Goal: Task Accomplishment & Management: Complete application form

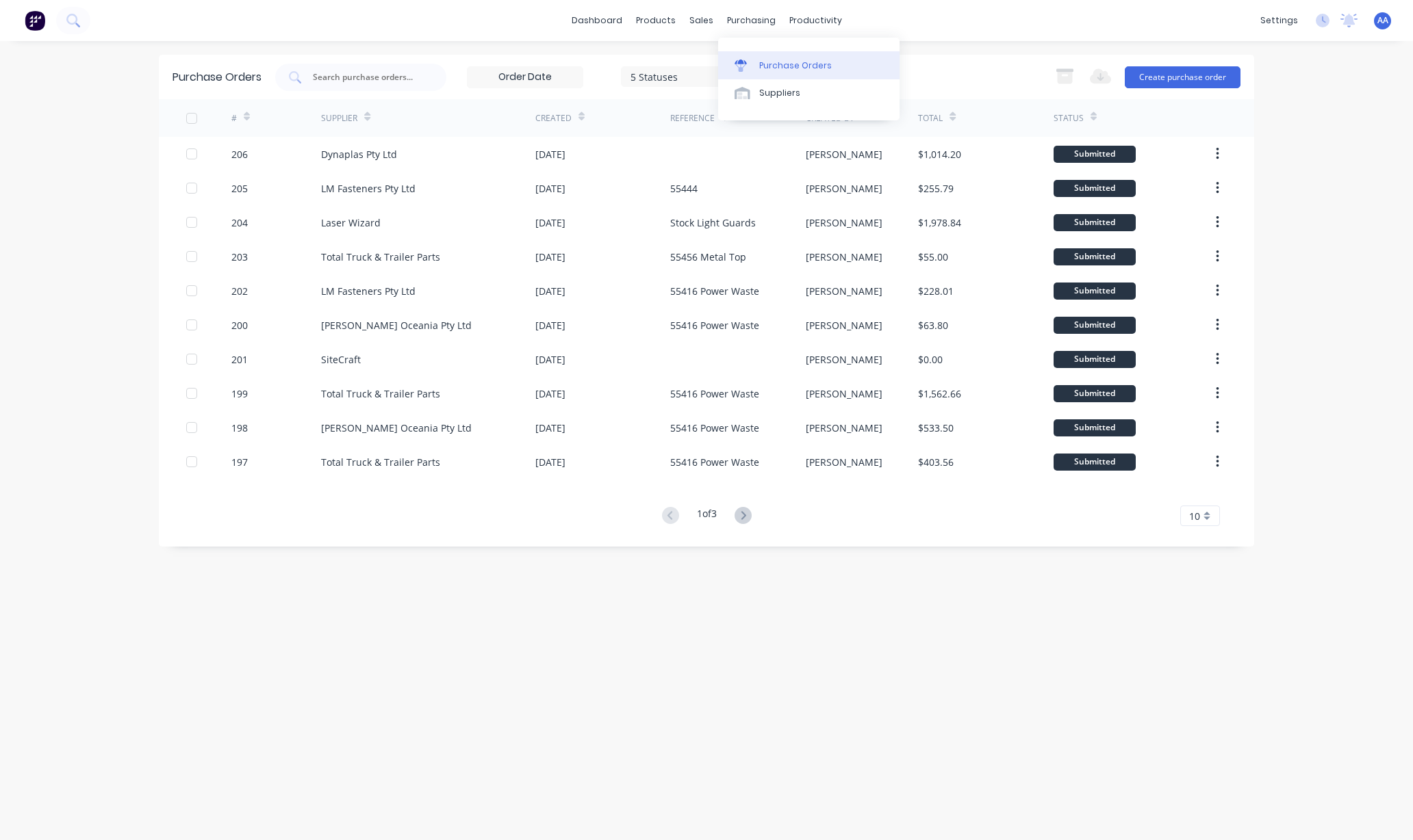
click at [792, 68] on div "Purchase Orders" at bounding box center [795, 65] width 72 height 12
click at [792, 67] on div "Purchase Orders" at bounding box center [795, 65] width 72 height 12
click at [1183, 67] on button "Create purchase order" at bounding box center [1182, 77] width 116 height 22
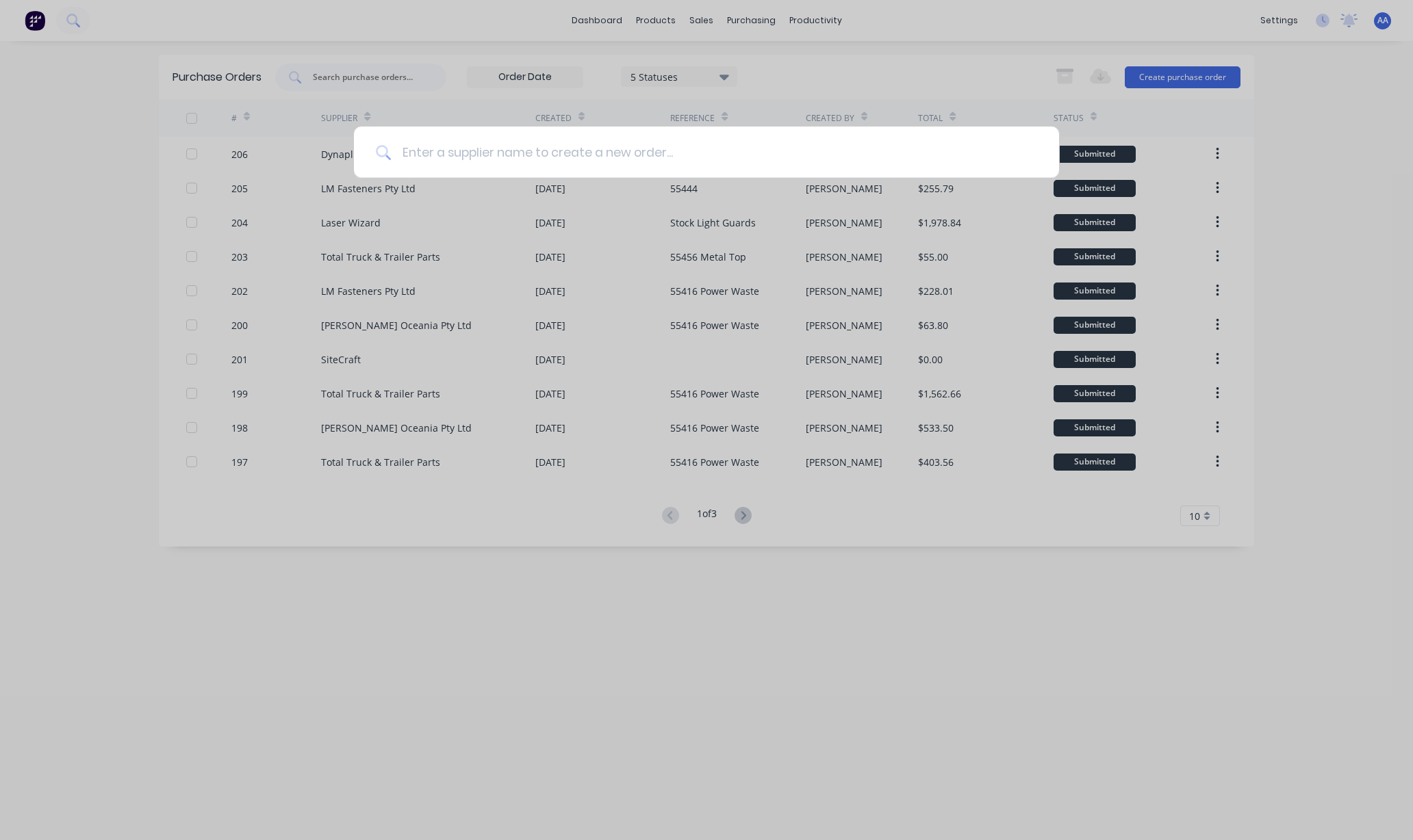
click at [480, 154] on input at bounding box center [714, 152] width 646 height 52
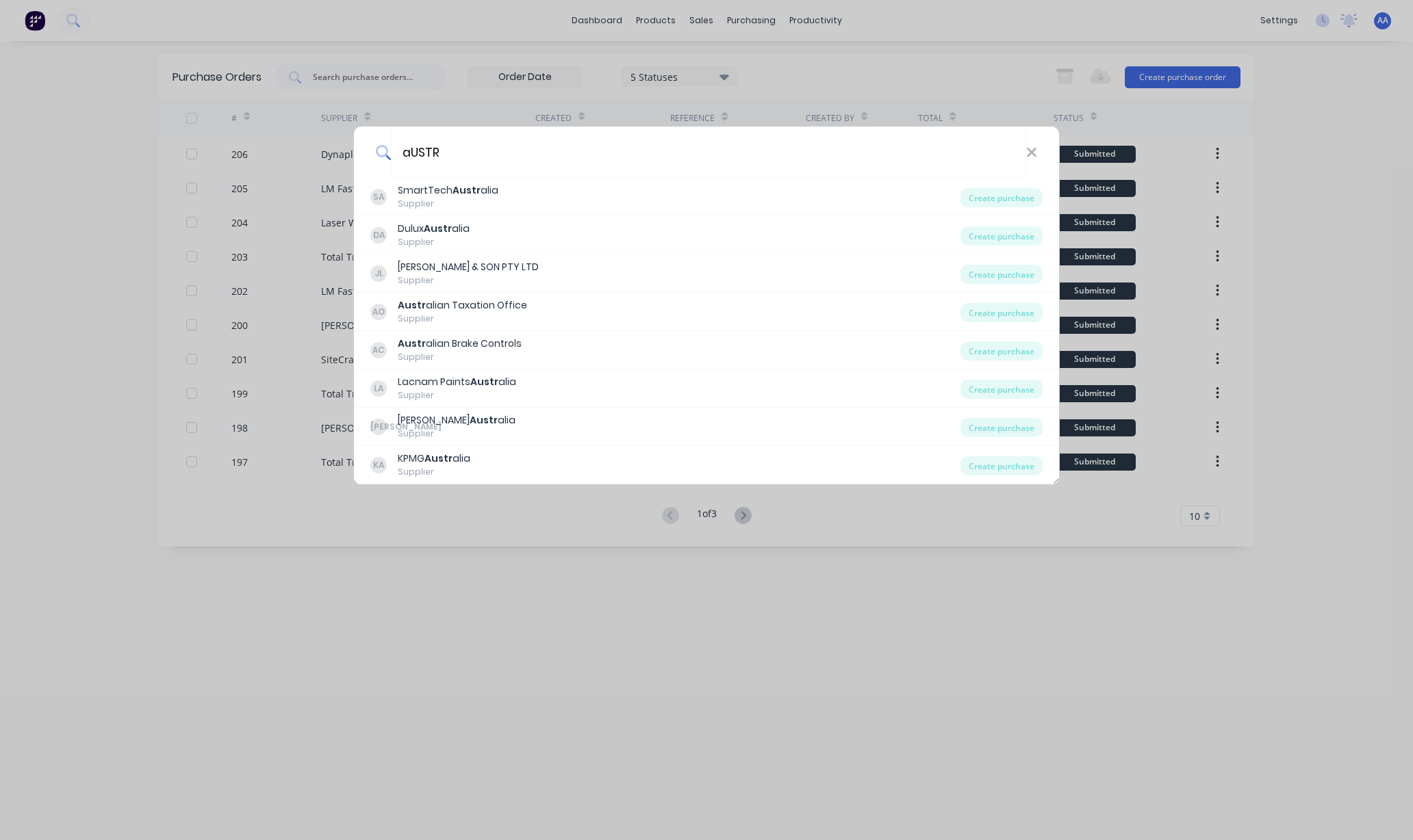
drag, startPoint x: 573, startPoint y: 155, endPoint x: 340, endPoint y: 142, distance: 233.4
click at [340, 142] on div "aUSTR SA SmartTech Austr alia Supplier Create purchase DA Dulux Austr alia Supp…" at bounding box center [706, 420] width 1413 height 840
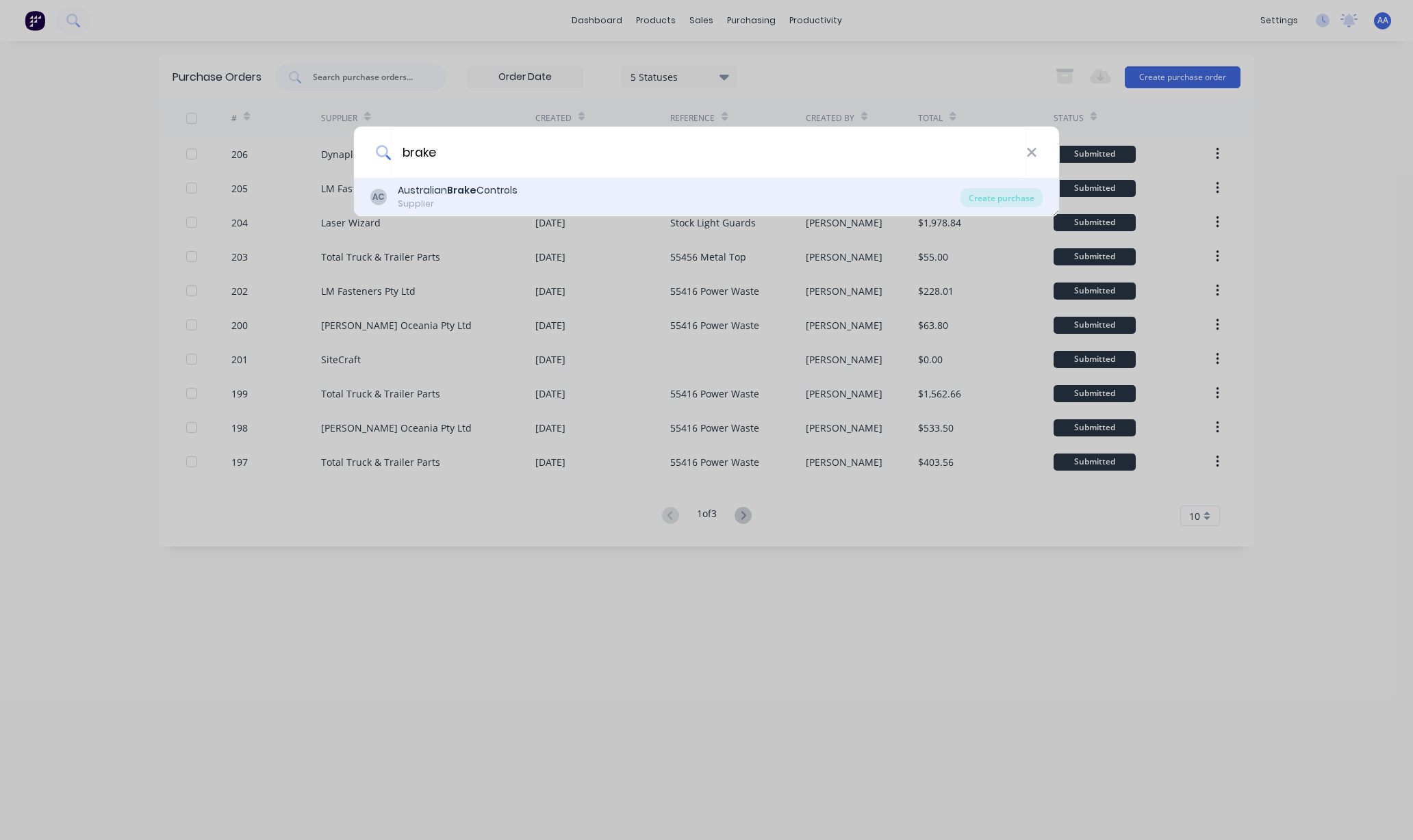
type input "brake"
click at [421, 189] on div "Australian Brake Controls" at bounding box center [457, 191] width 120 height 14
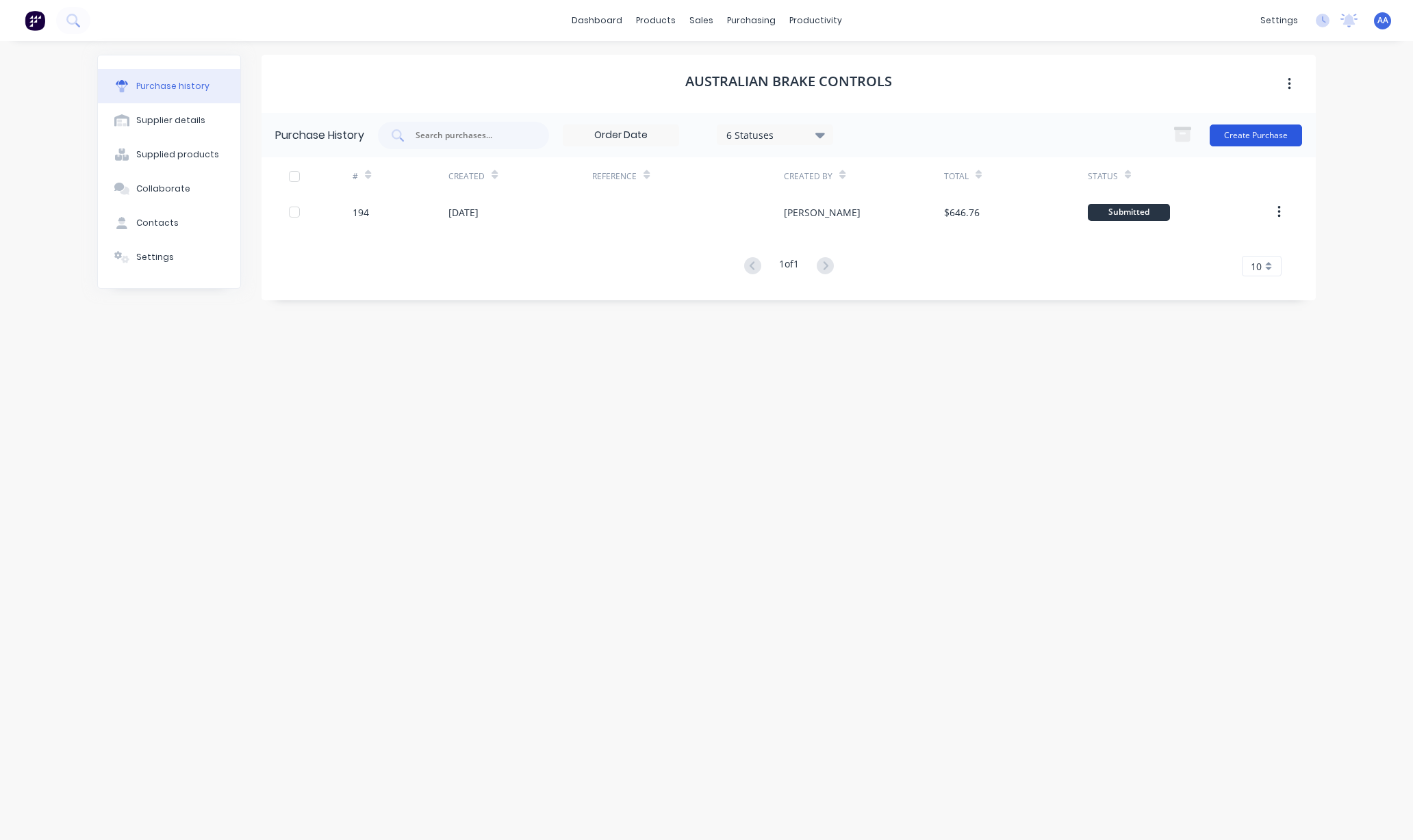
click at [1249, 138] on button "Create Purchase" at bounding box center [1255, 136] width 93 height 22
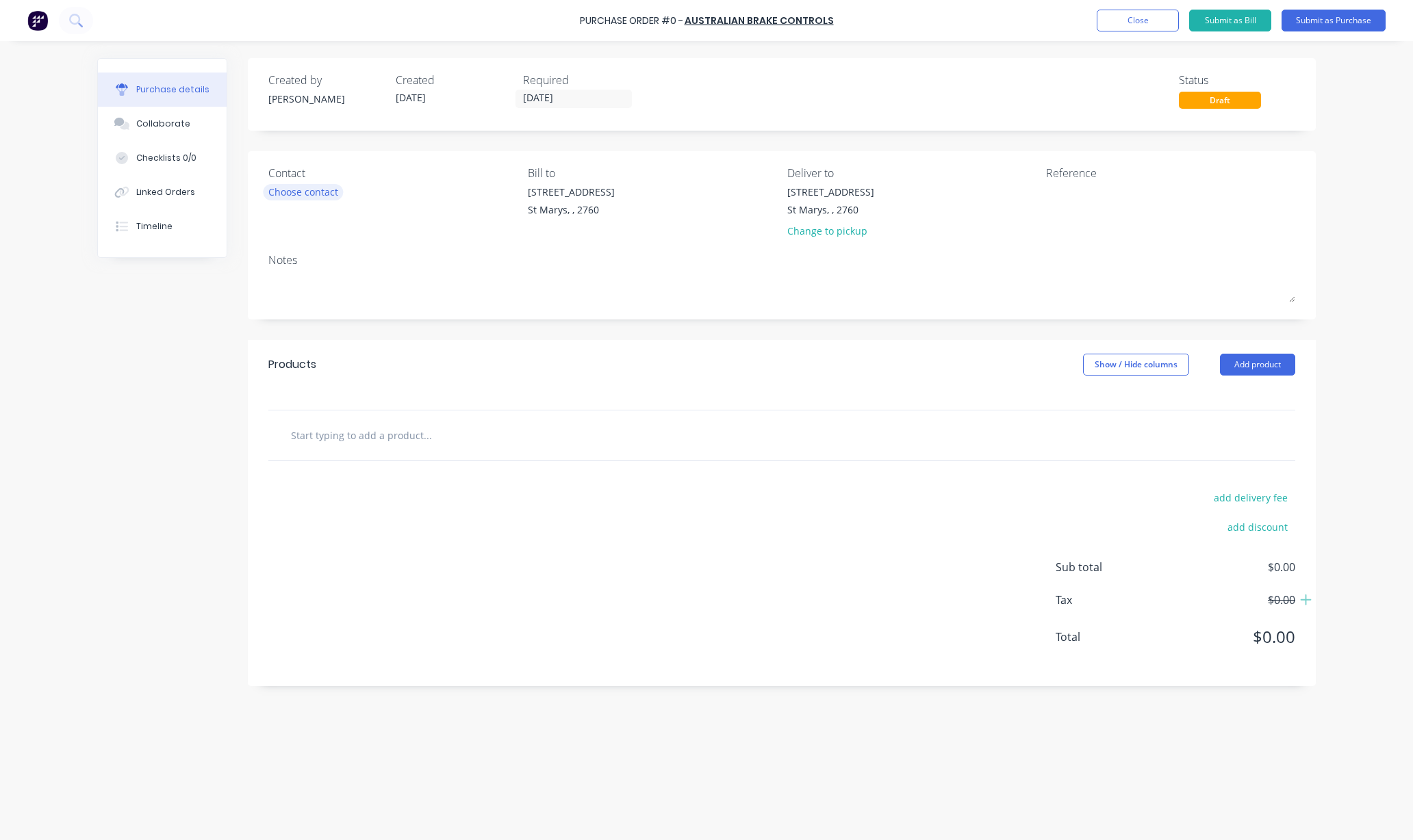
click at [307, 187] on div "Choose contact" at bounding box center [303, 192] width 70 height 14
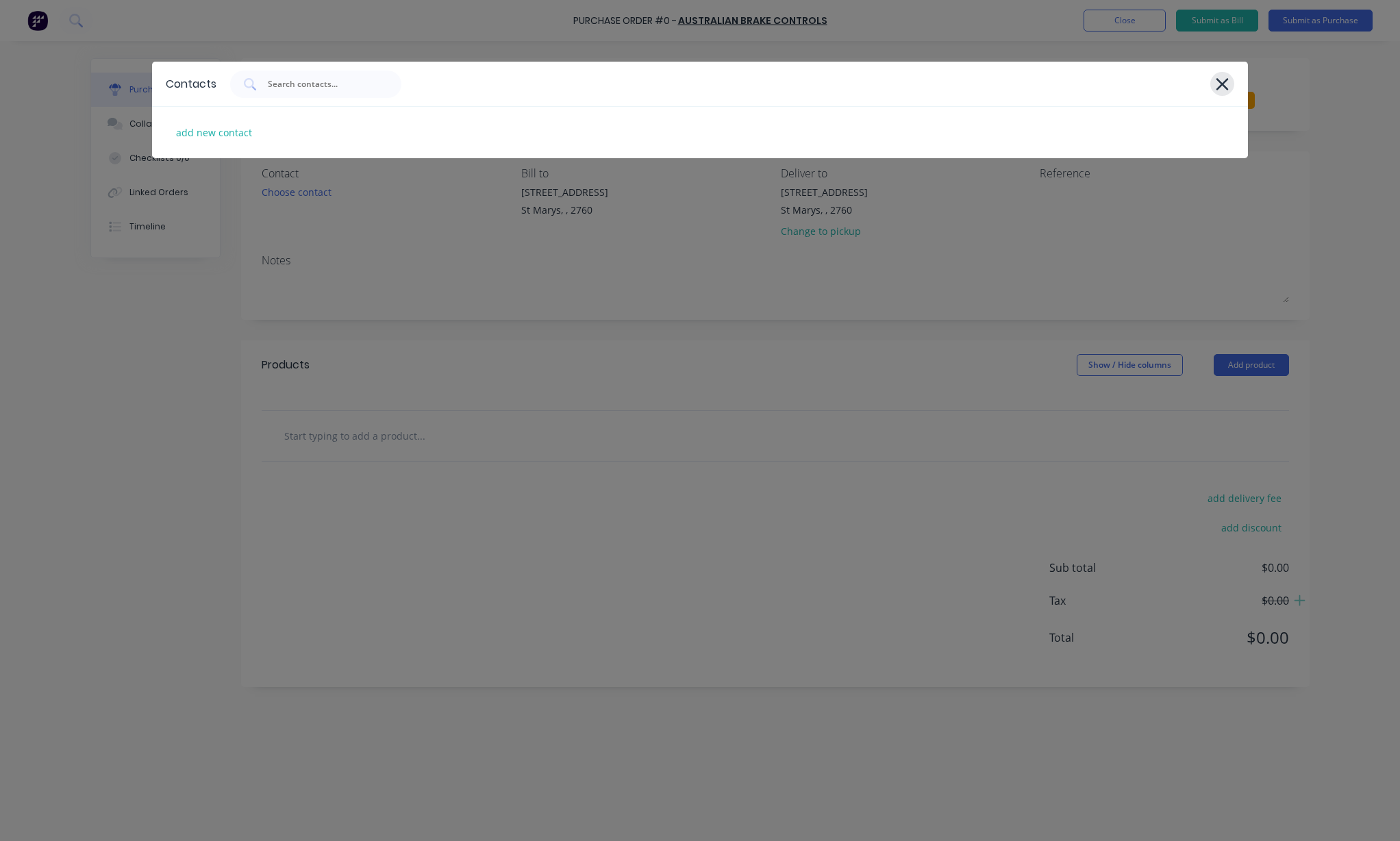
click at [1216, 78] on icon at bounding box center [1222, 84] width 14 height 19
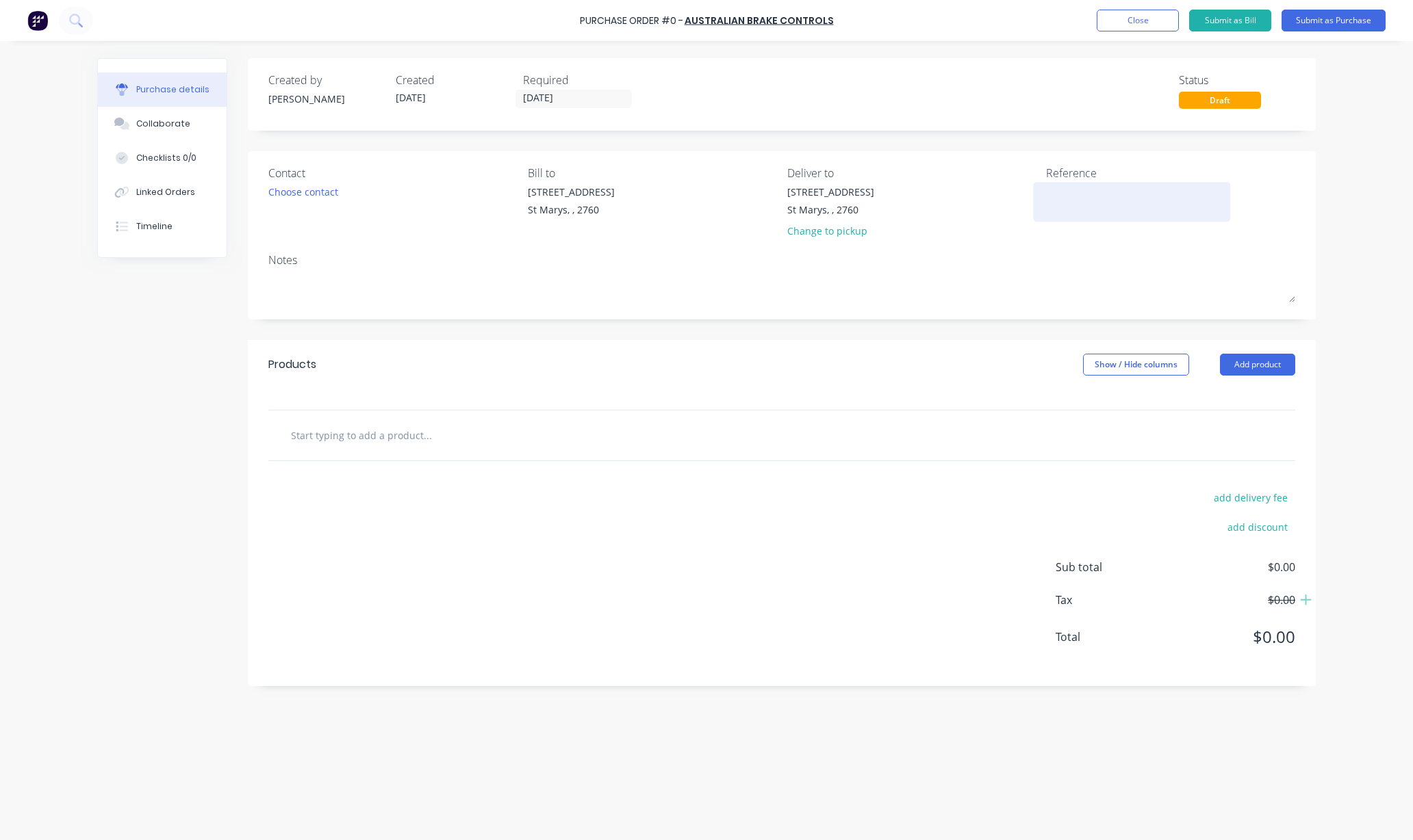
click at [1082, 185] on textarea at bounding box center [1131, 200] width 171 height 31
type textarea "55444 4Site"
type textarea "x"
type textarea "55444 4Site"
click at [405, 430] on input "text" at bounding box center [427, 435] width 274 height 27
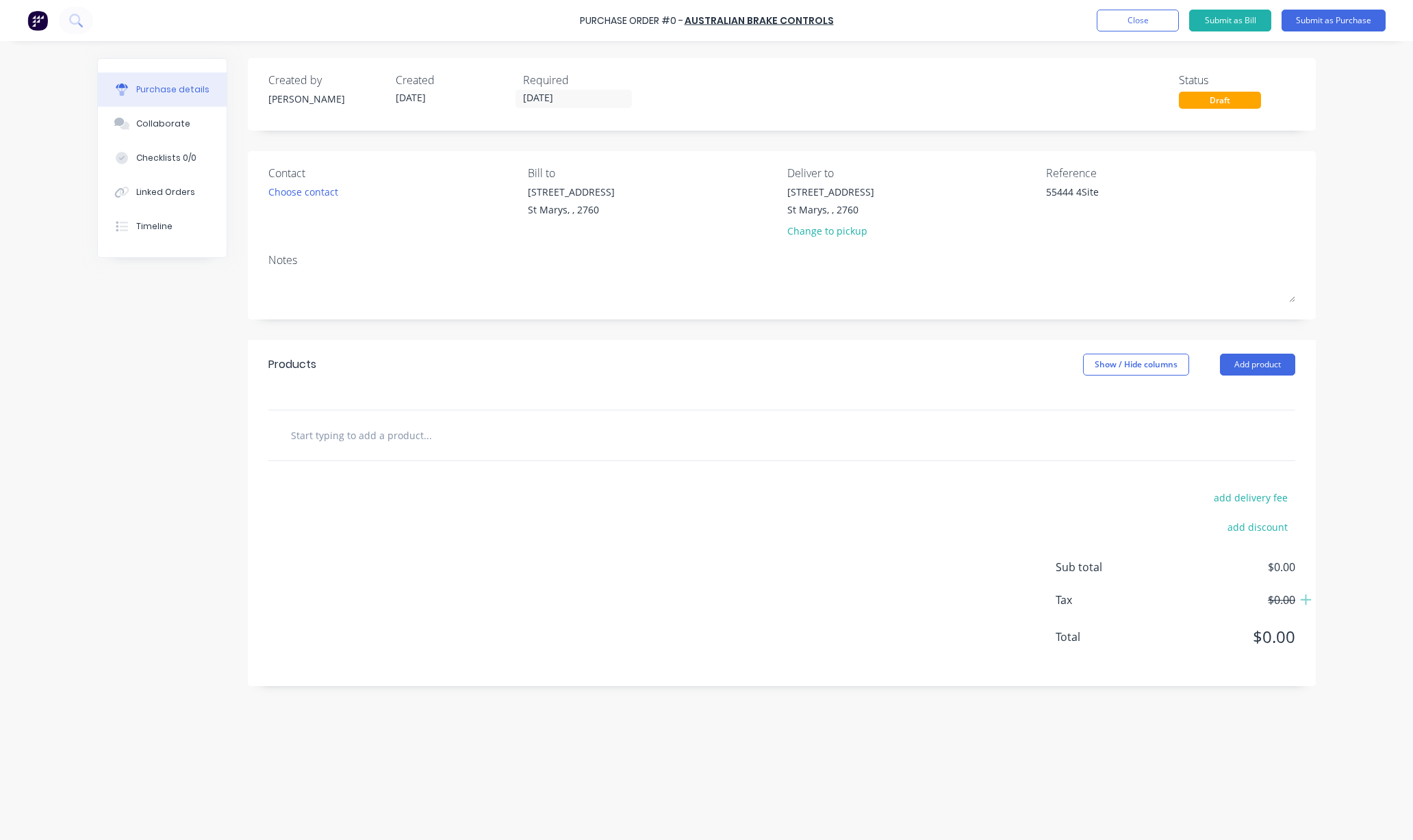
type textarea "x"
type input "L"
type textarea "x"
type input "Ly"
type textarea "x"
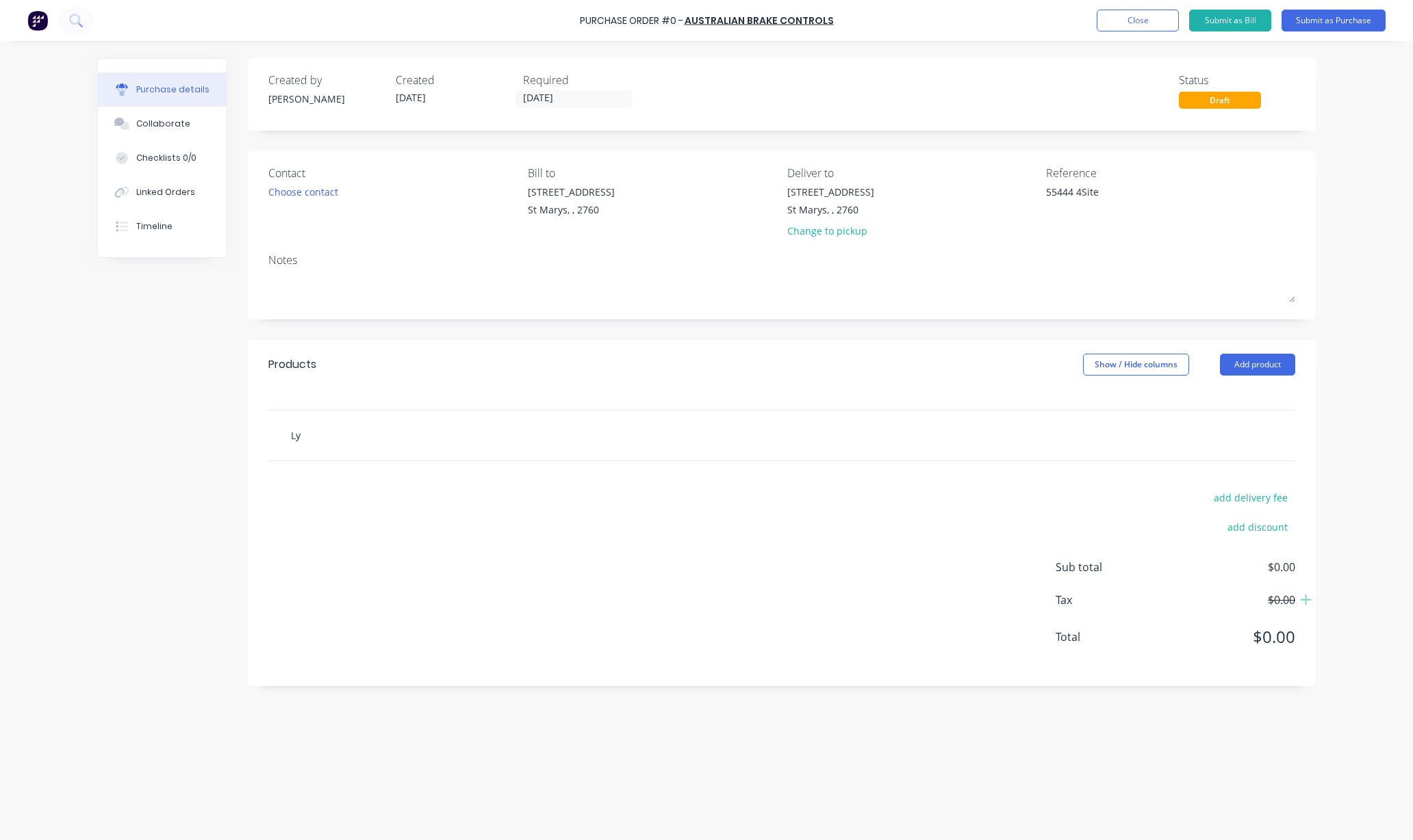
type input "Lyl"
type textarea "x"
type input "[PERSON_NAME]"
type textarea "x"
type input "[PERSON_NAME]"
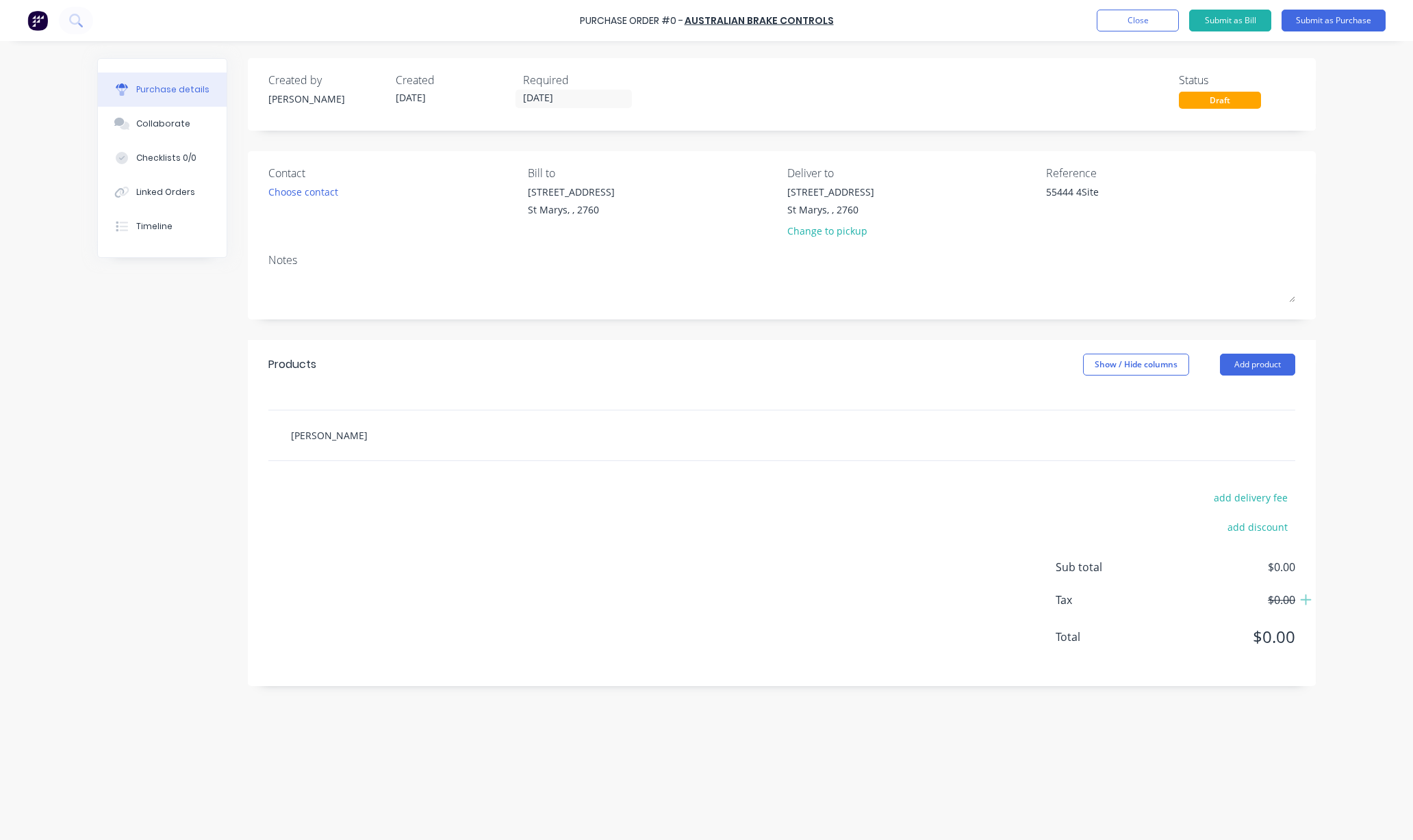
type textarea "x"
type input "[PERSON_NAME]"
type textarea "x"
type input "[PERSON_NAME] TBA"
type textarea "x"
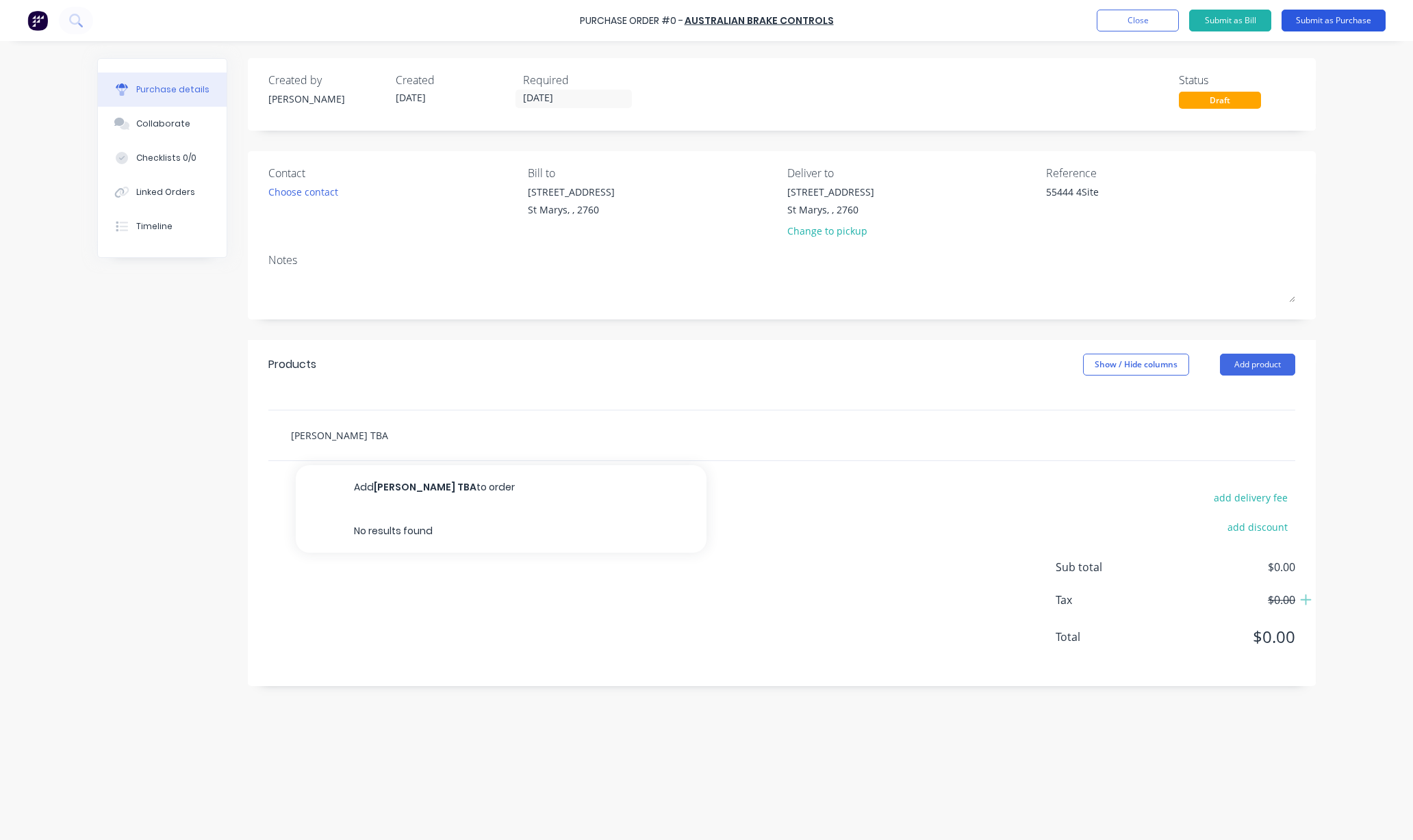
type input "[PERSON_NAME] TBA"
click at [1342, 20] on button "Submit as Purchase" at bounding box center [1333, 20] width 104 height 22
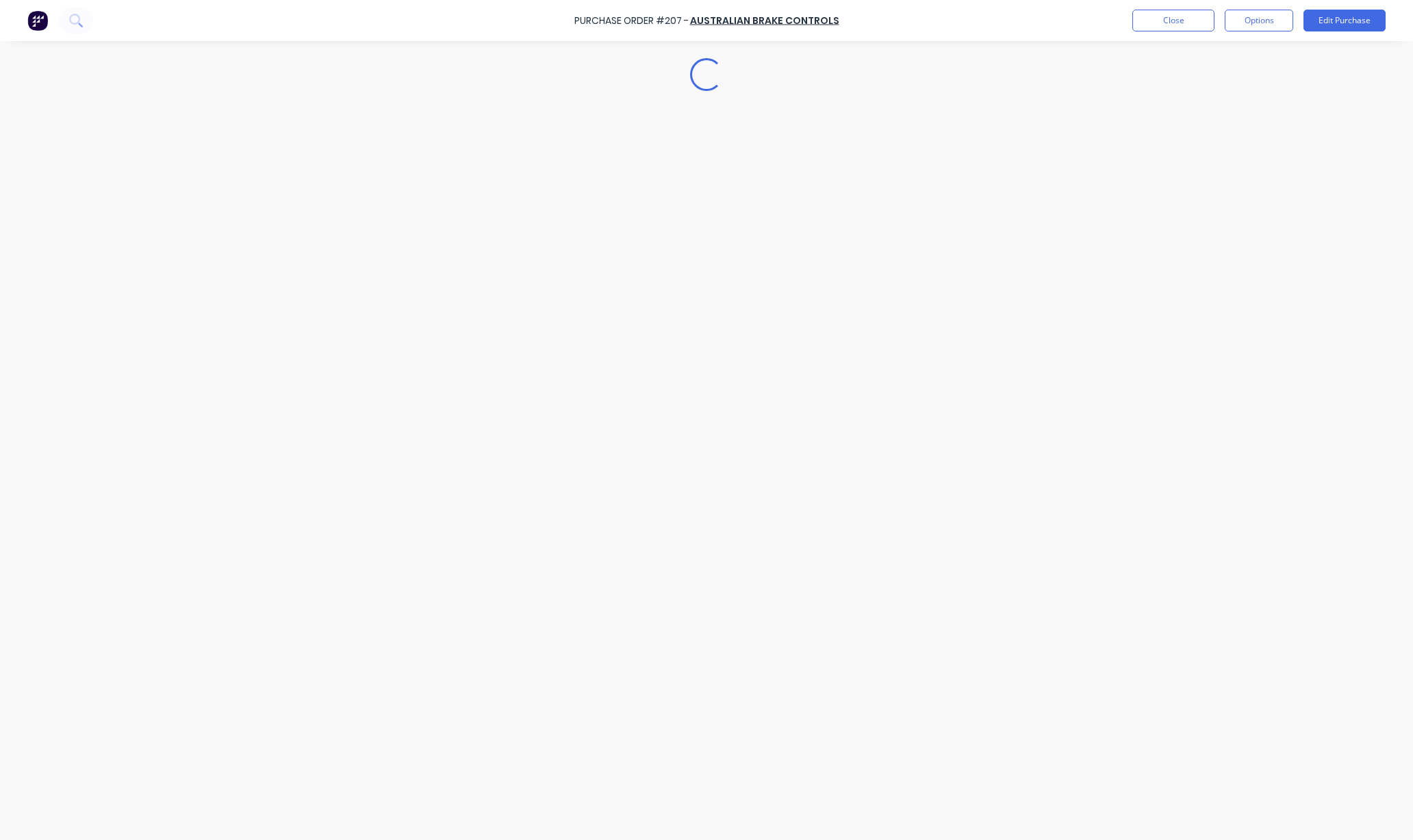
type textarea "x"
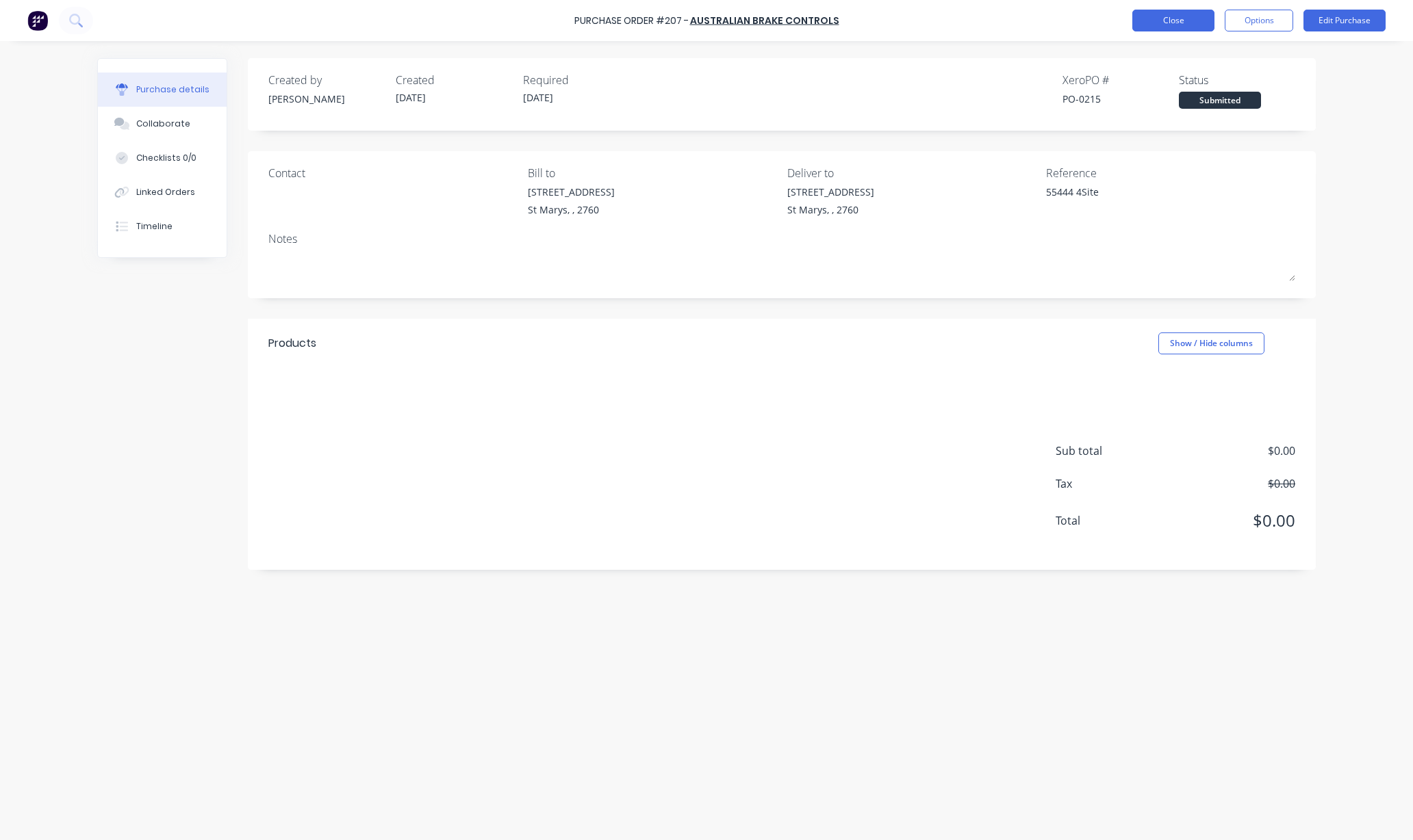
click at [1173, 15] on button "Close" at bounding box center [1173, 20] width 82 height 22
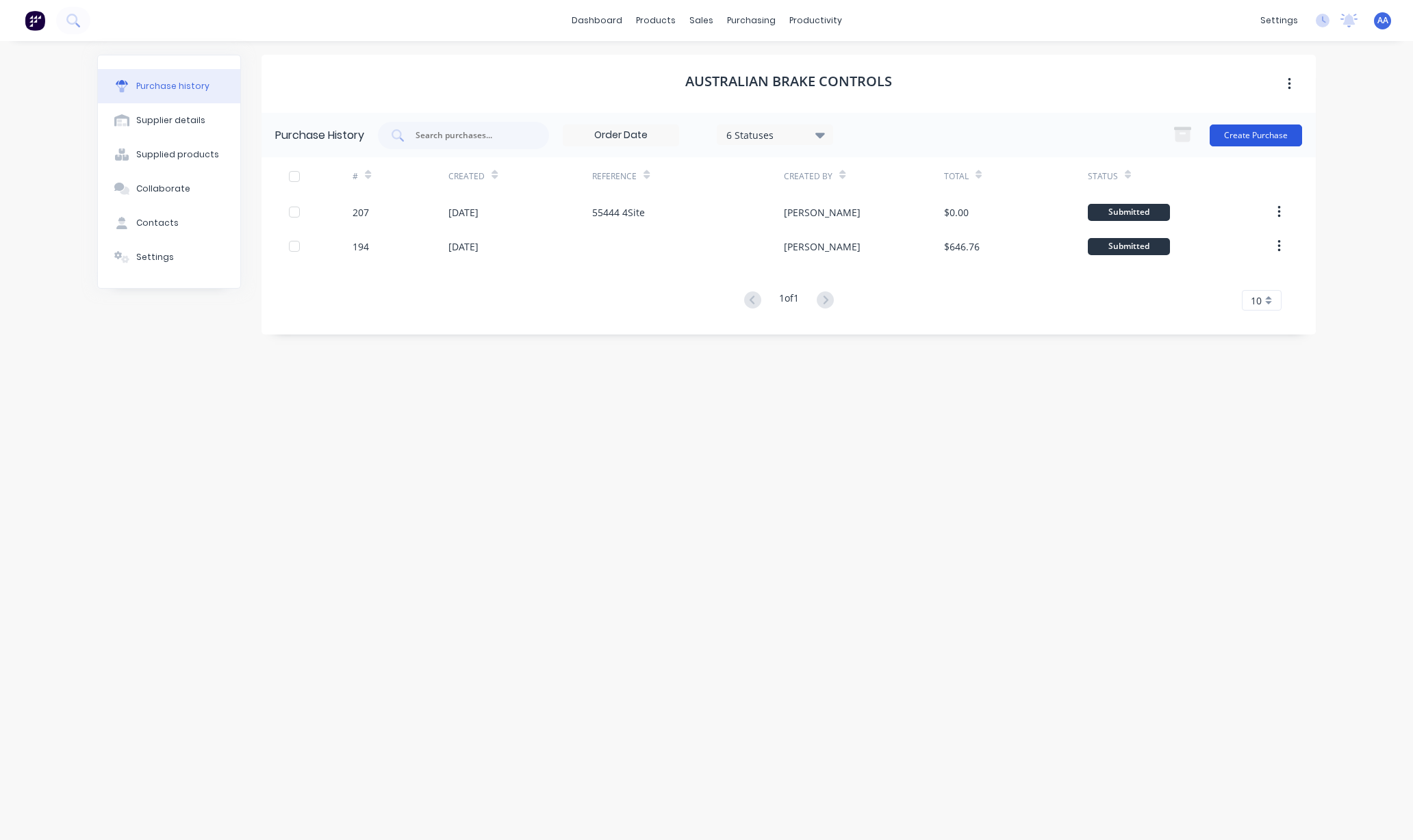
click at [1257, 131] on button "Create Purchase" at bounding box center [1255, 136] width 93 height 22
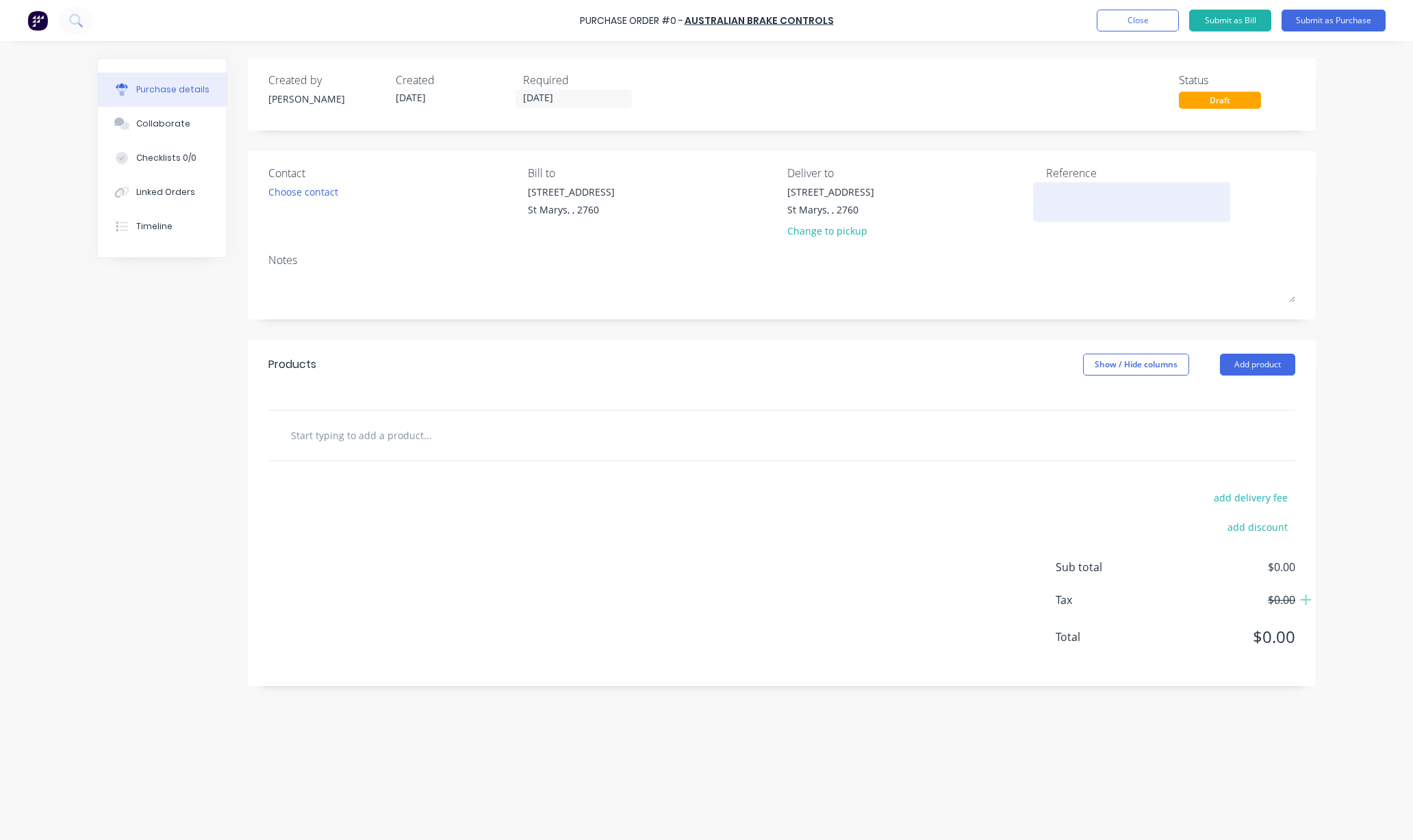
click at [1085, 187] on textarea at bounding box center [1131, 200] width 171 height 31
type textarea "55416"
type textarea "x"
type textarea "55416 P"
type textarea "x"
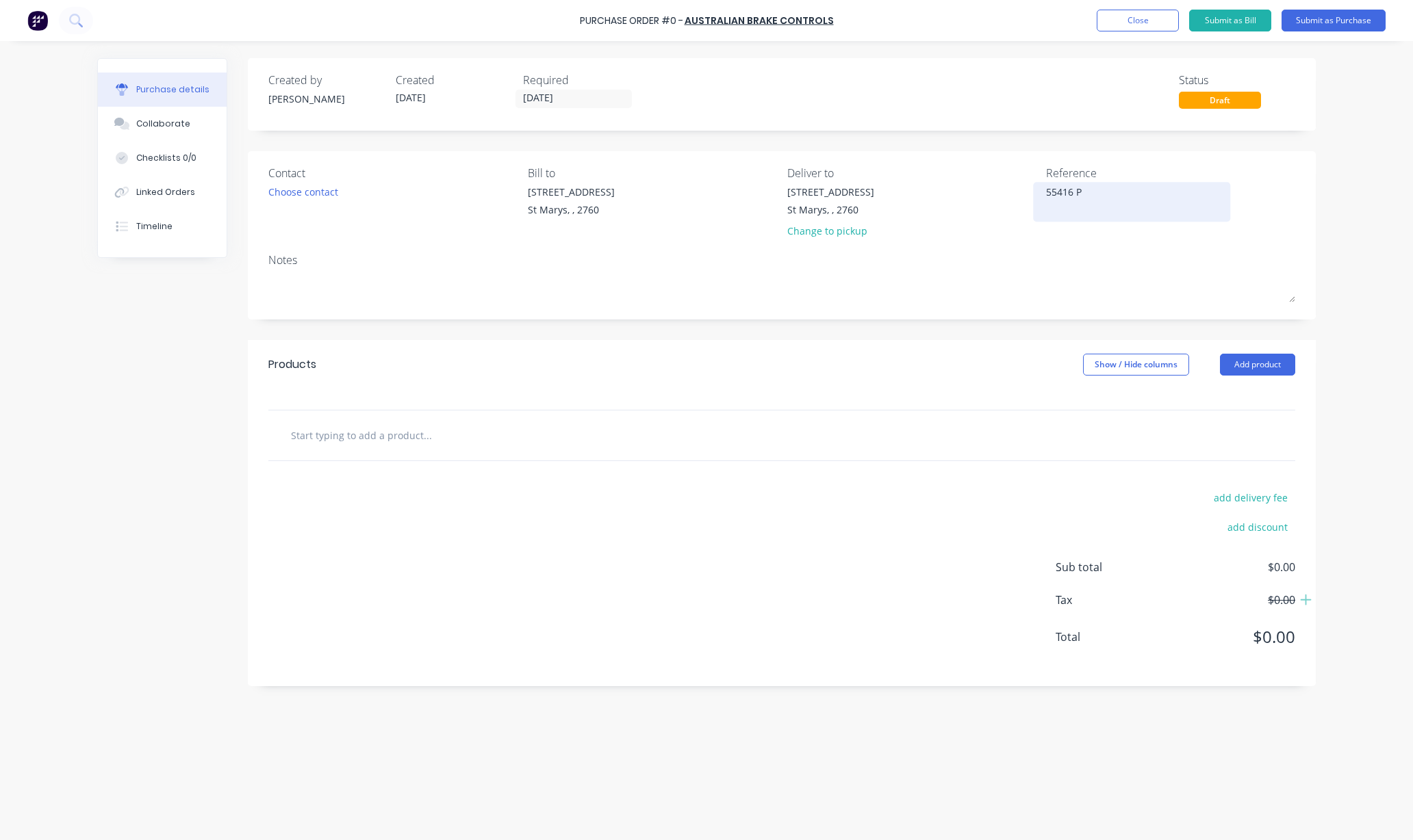
type textarea "55416 Po"
type textarea "x"
type textarea "55416 Pow"
type textarea "x"
type textarea "55416 [PERSON_NAME]"
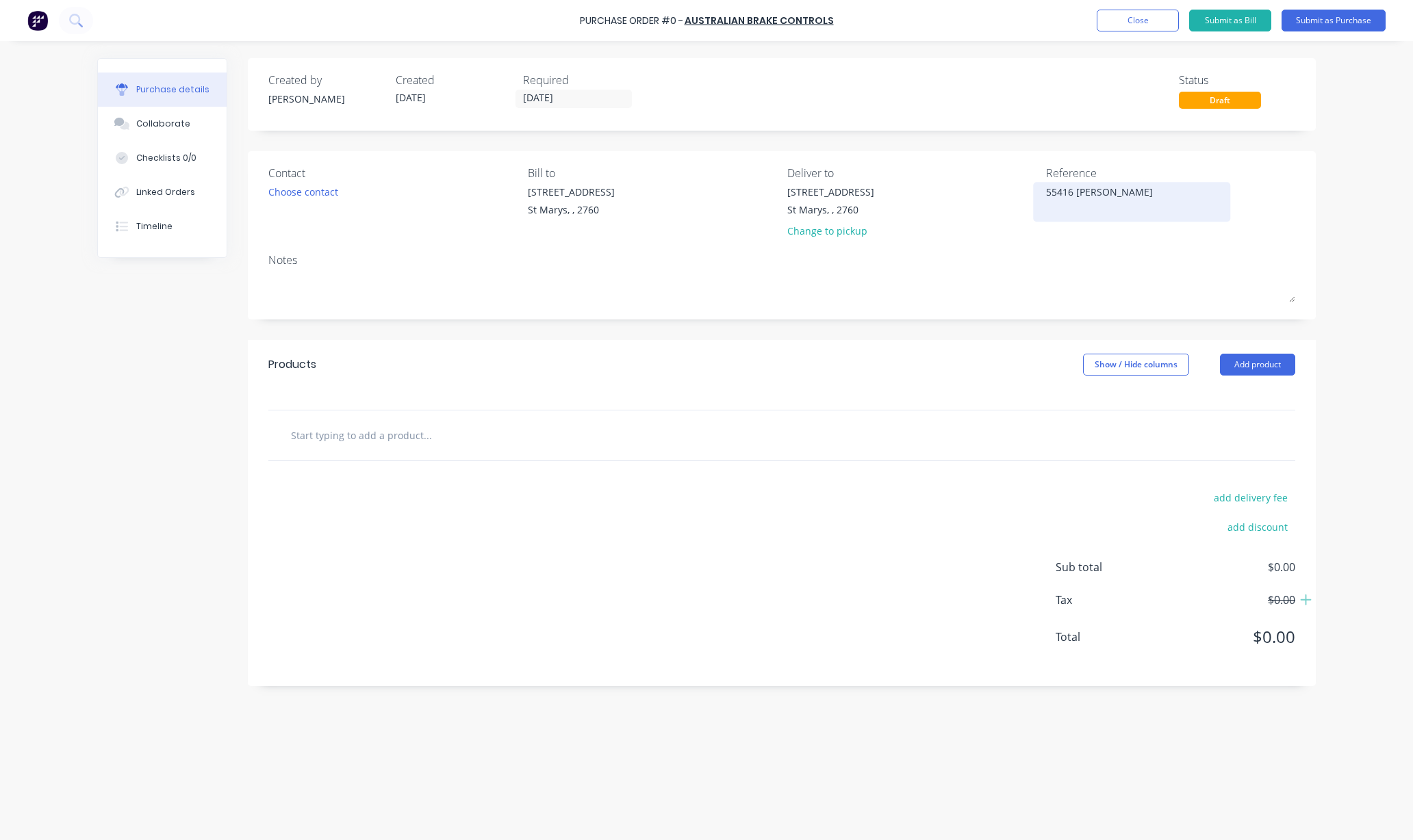
type textarea "x"
type textarea "55416 Power"
type textarea "x"
type textarea "55416 Power"
type textarea "x"
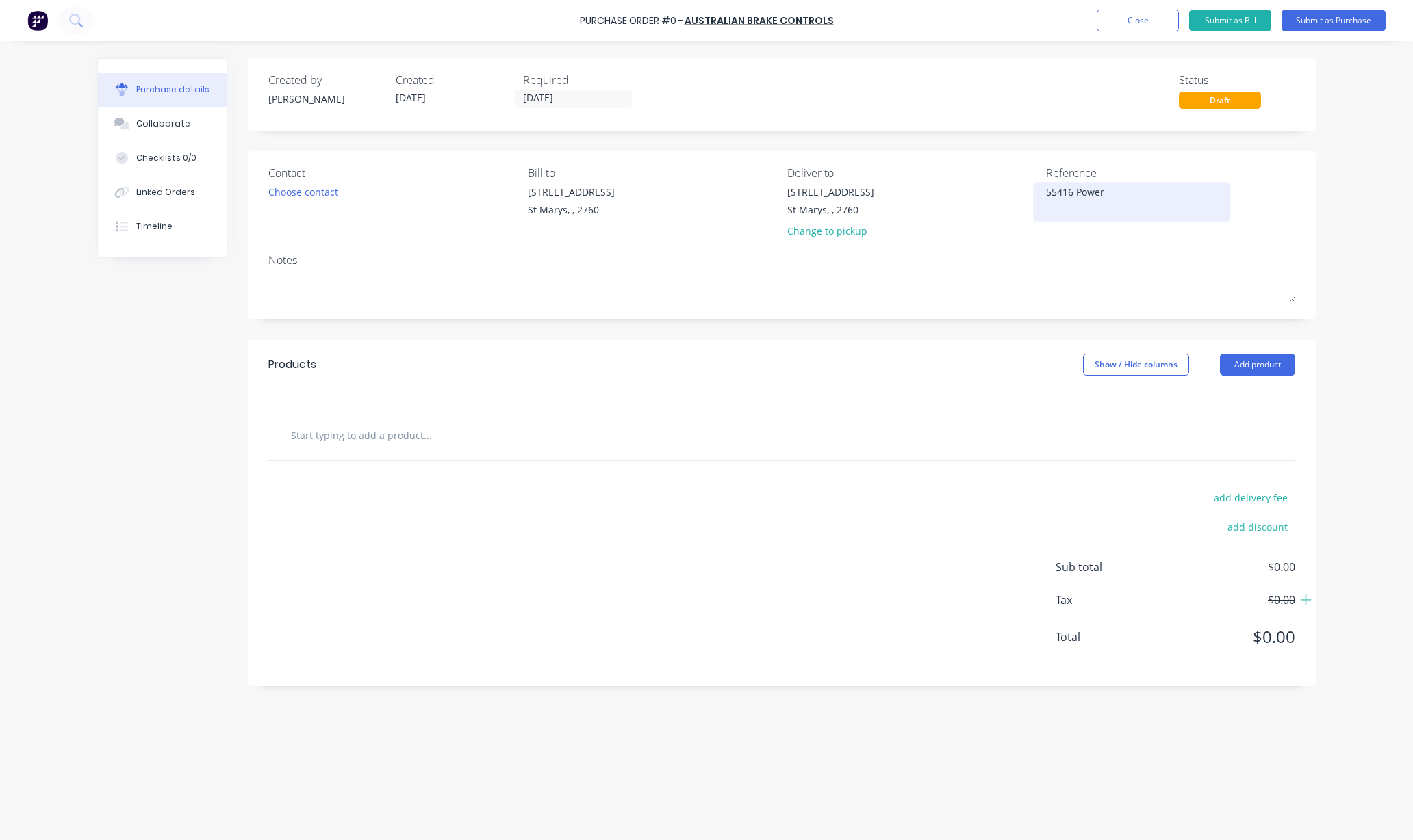
type textarea "55416 Power W"
type textarea "x"
type textarea "55416 Power Wa"
type textarea "x"
type textarea "55416 Power Was"
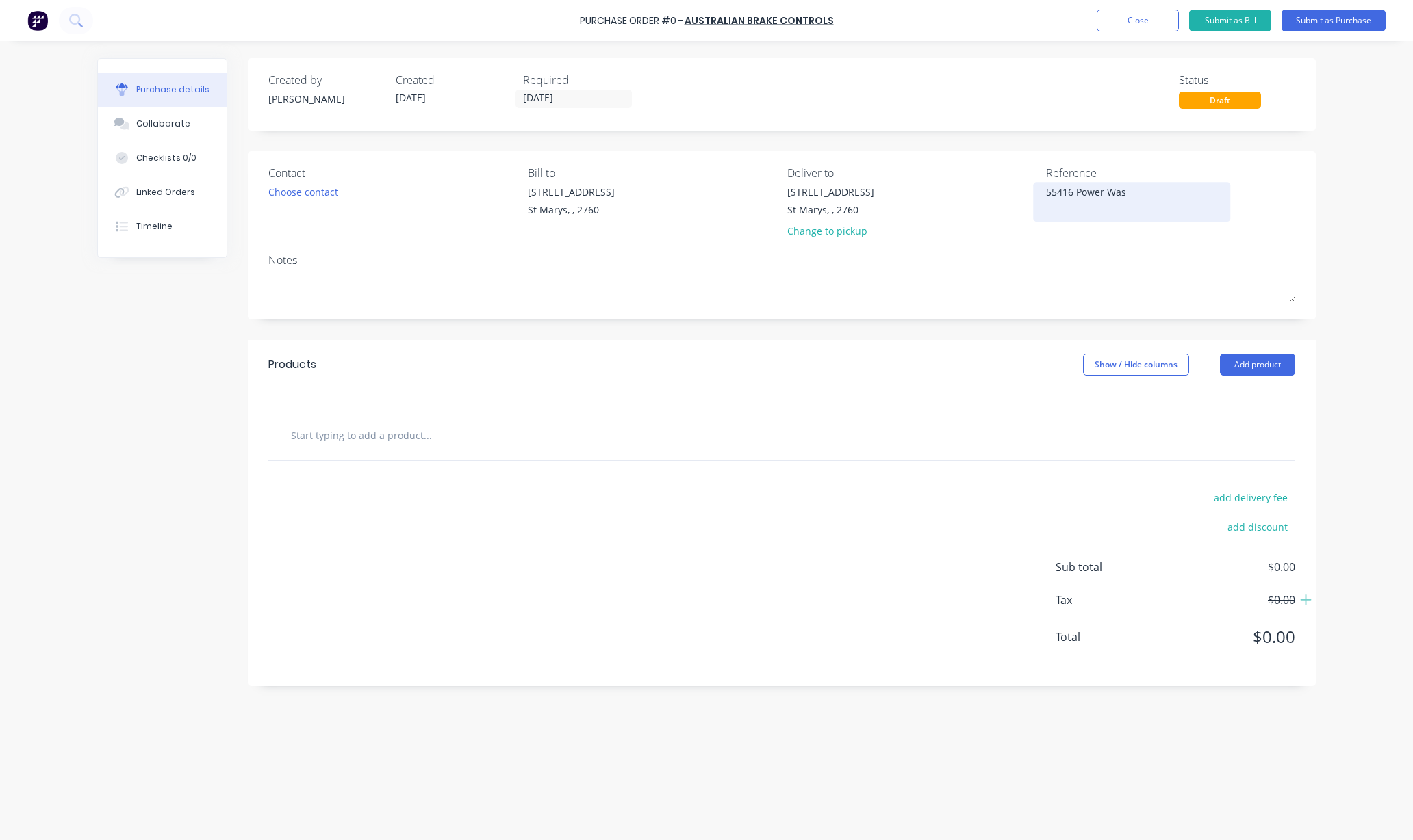
type textarea "x"
type textarea "55416 Power Wast"
type textarea "x"
type textarea "55416 Power Waste"
type textarea "x"
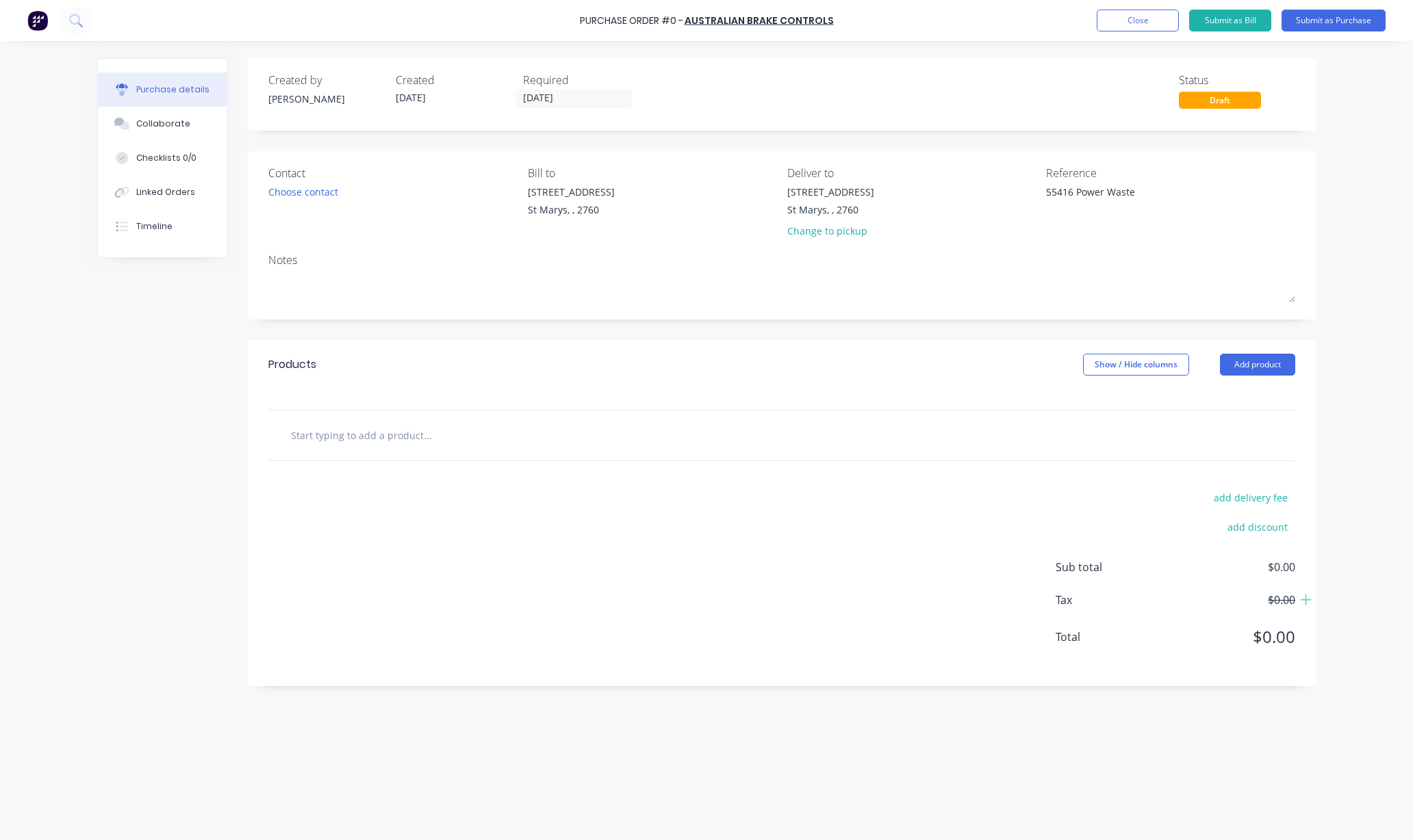
type textarea "55416 Power Waste"
click at [414, 437] on input "text" at bounding box center [427, 435] width 274 height 27
type textarea "x"
type input "L"
type textarea "x"
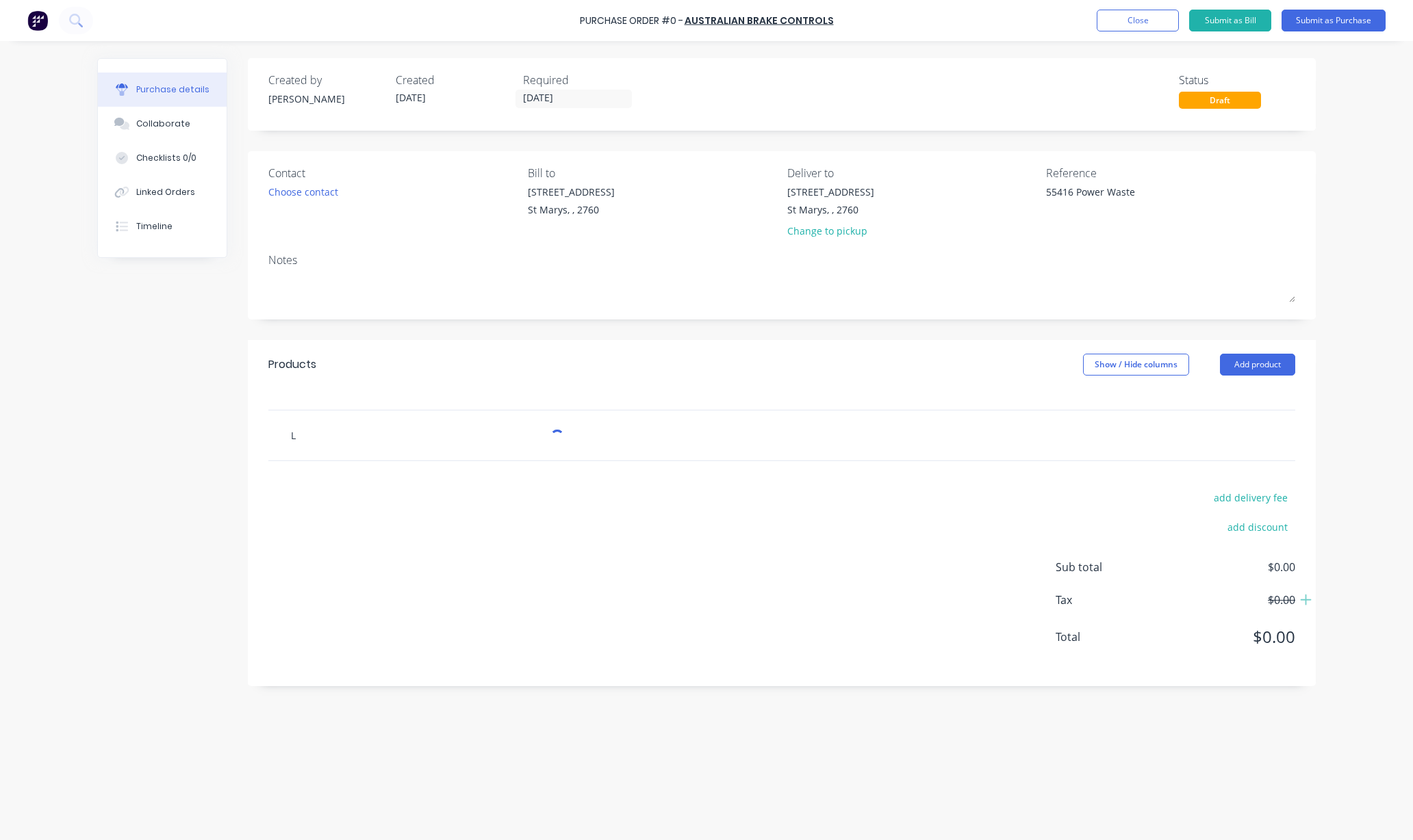
type input "Ly"
type textarea "x"
type input "Lyl"
type textarea "x"
type input "[PERSON_NAME]"
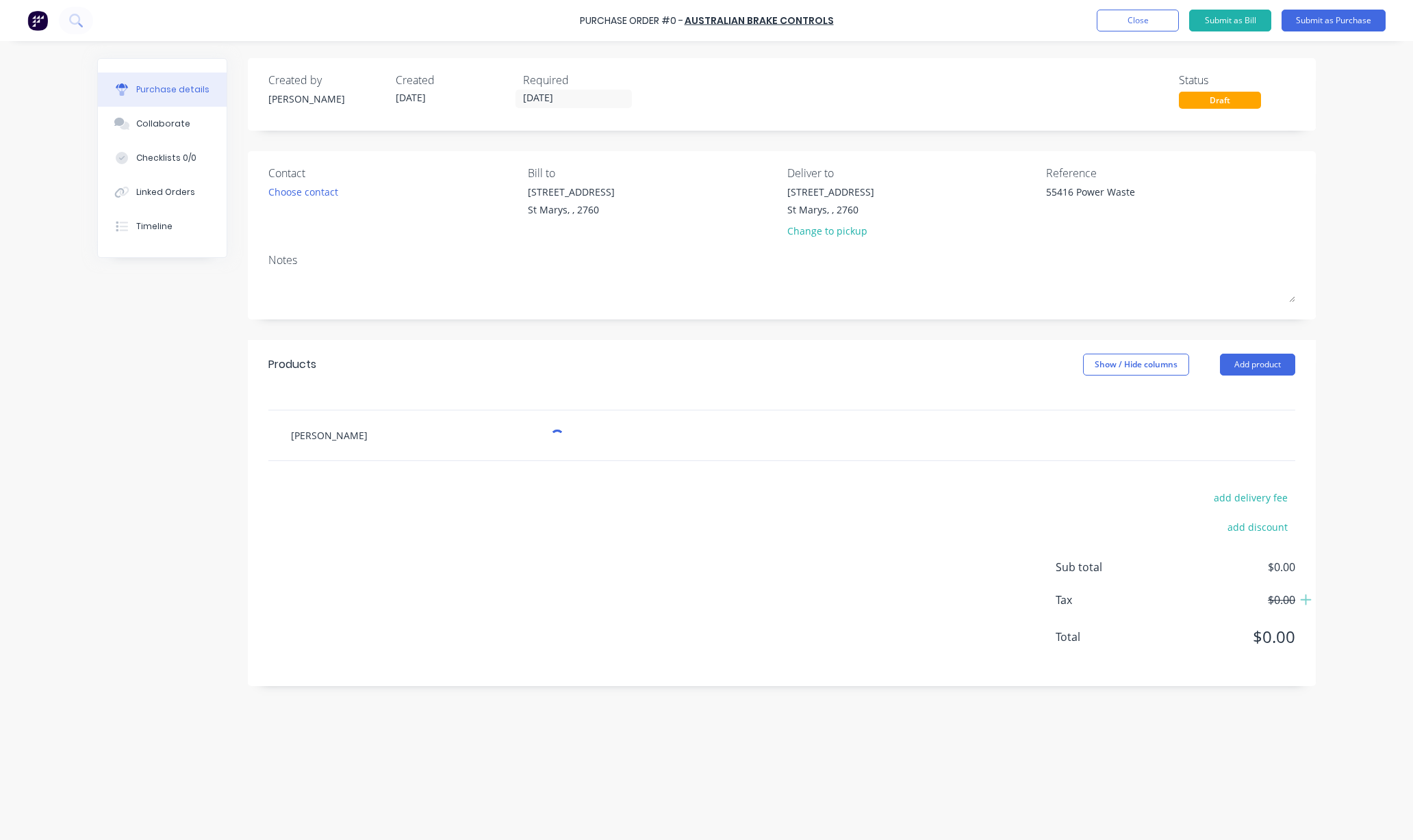
type textarea "x"
type input "[PERSON_NAME]"
type textarea "x"
type input "[PERSON_NAME]"
type textarea "x"
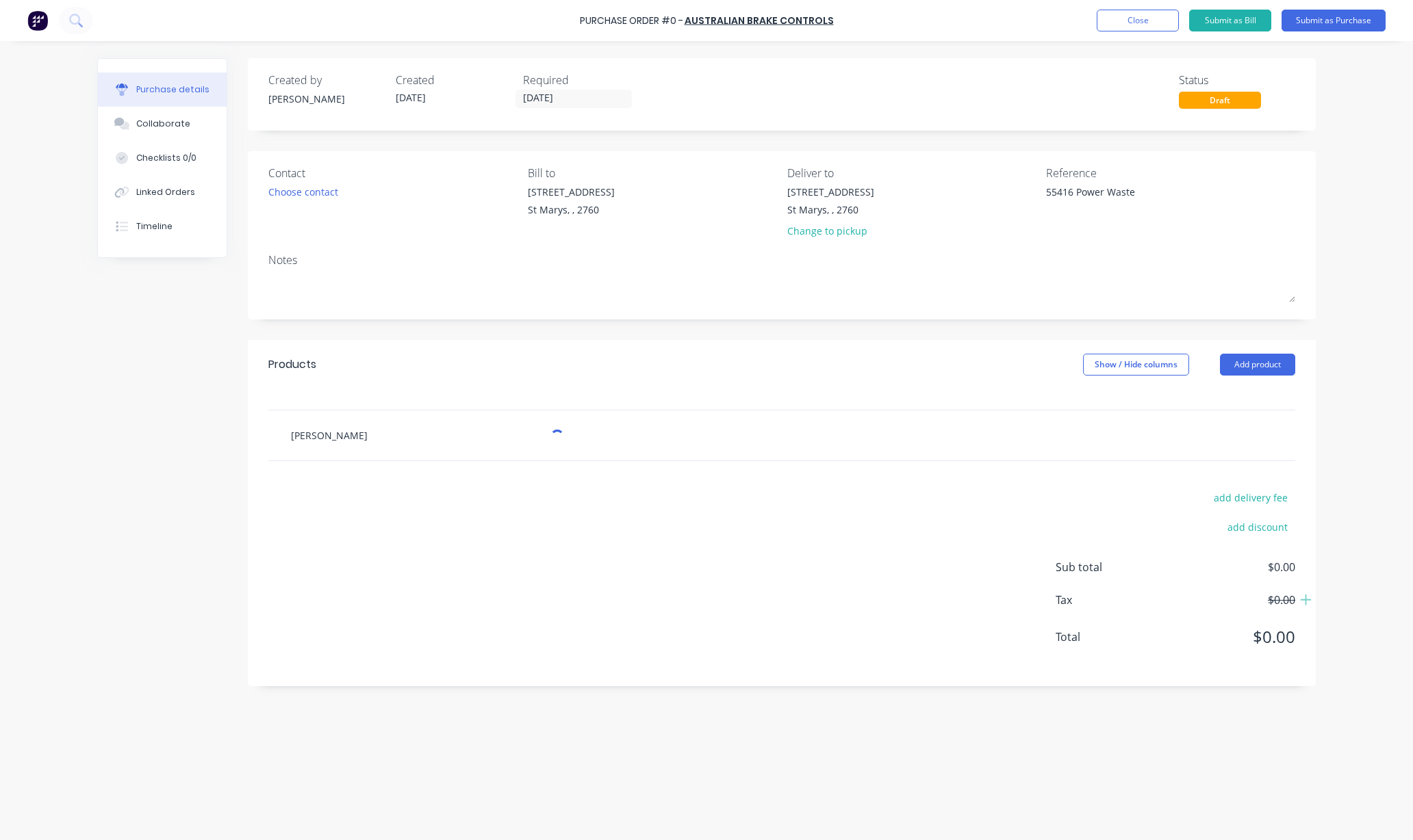
type input "[PERSON_NAME] TBA"
type textarea "x"
type input "[PERSON_NAME] TBA"
click at [1329, 22] on button "Submit as Purchase" at bounding box center [1333, 20] width 104 height 22
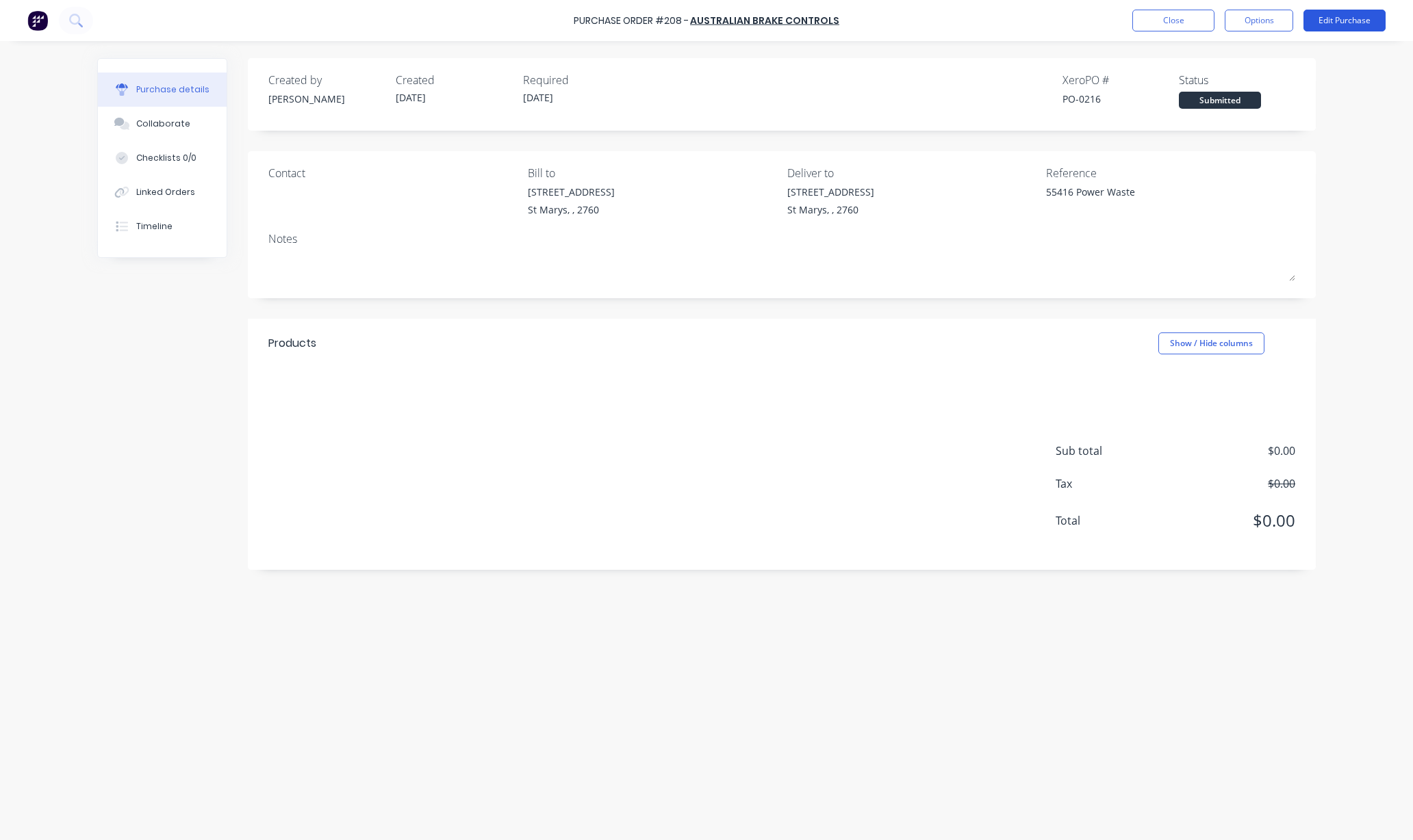
click at [1331, 14] on button "Edit Purchase" at bounding box center [1344, 20] width 82 height 22
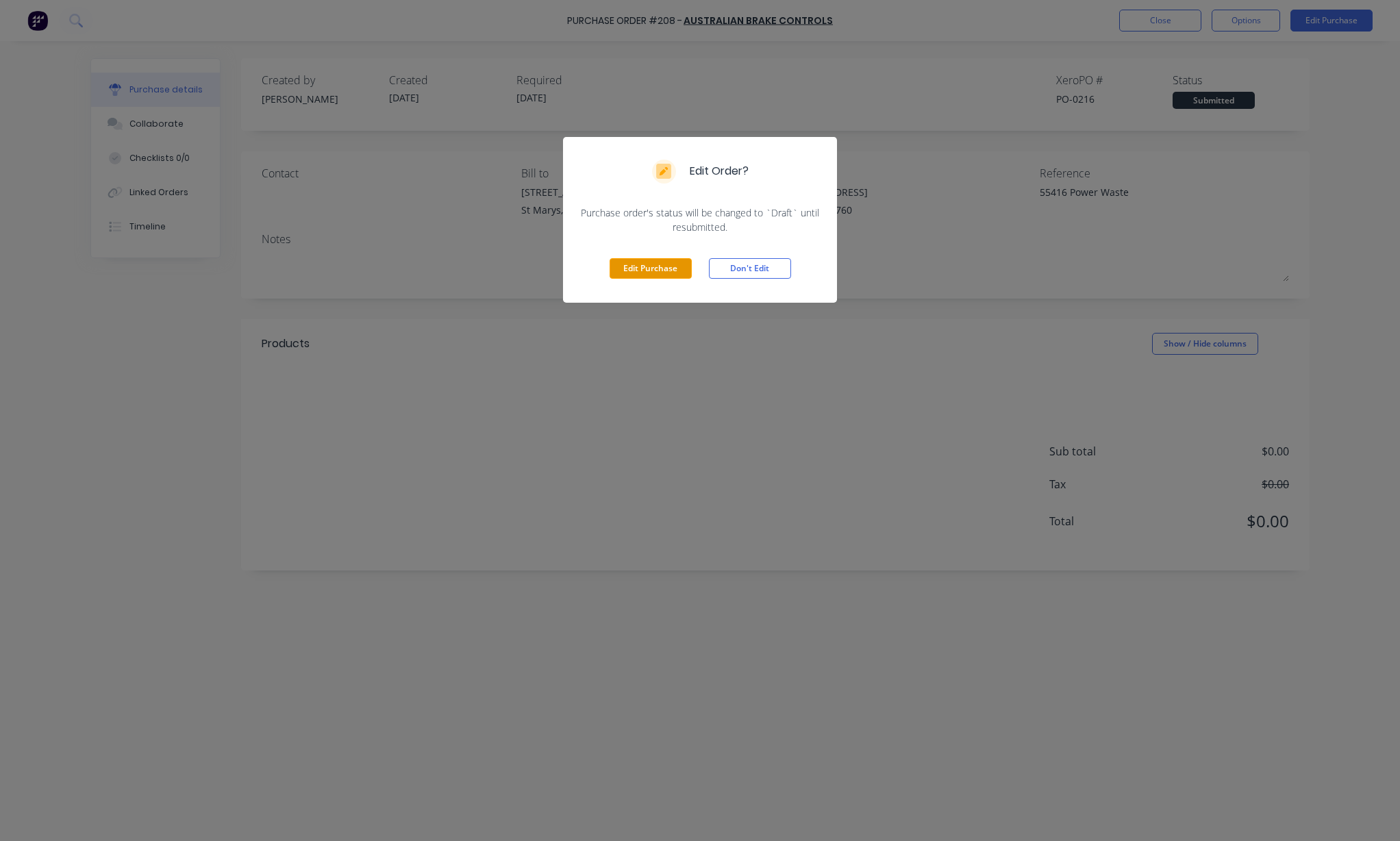
click at [645, 269] on button "Edit Purchase" at bounding box center [650, 269] width 82 height 21
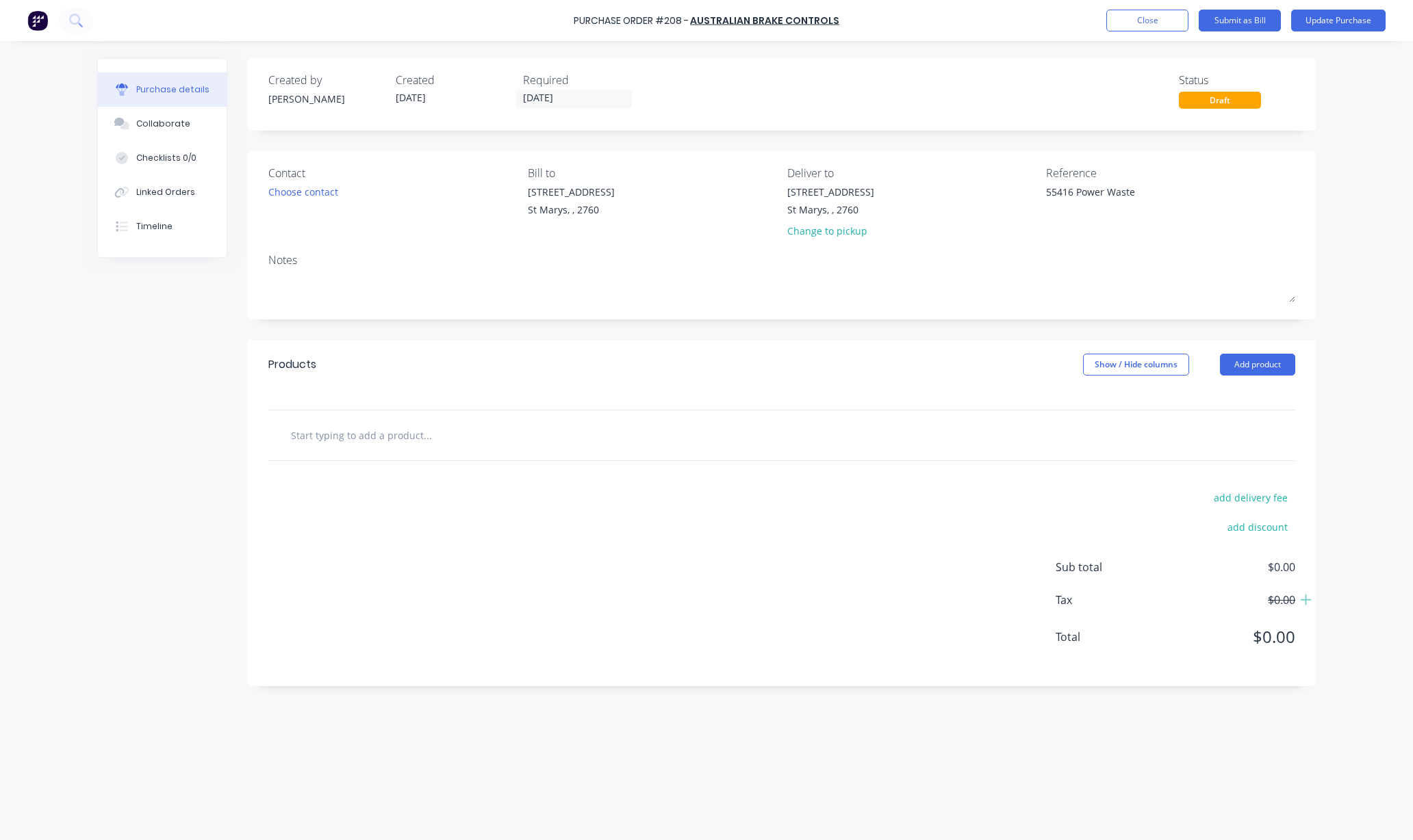
click at [332, 431] on input "text" at bounding box center [427, 435] width 274 height 27
type textarea "x"
type input "L"
type textarea "x"
type input "Ly"
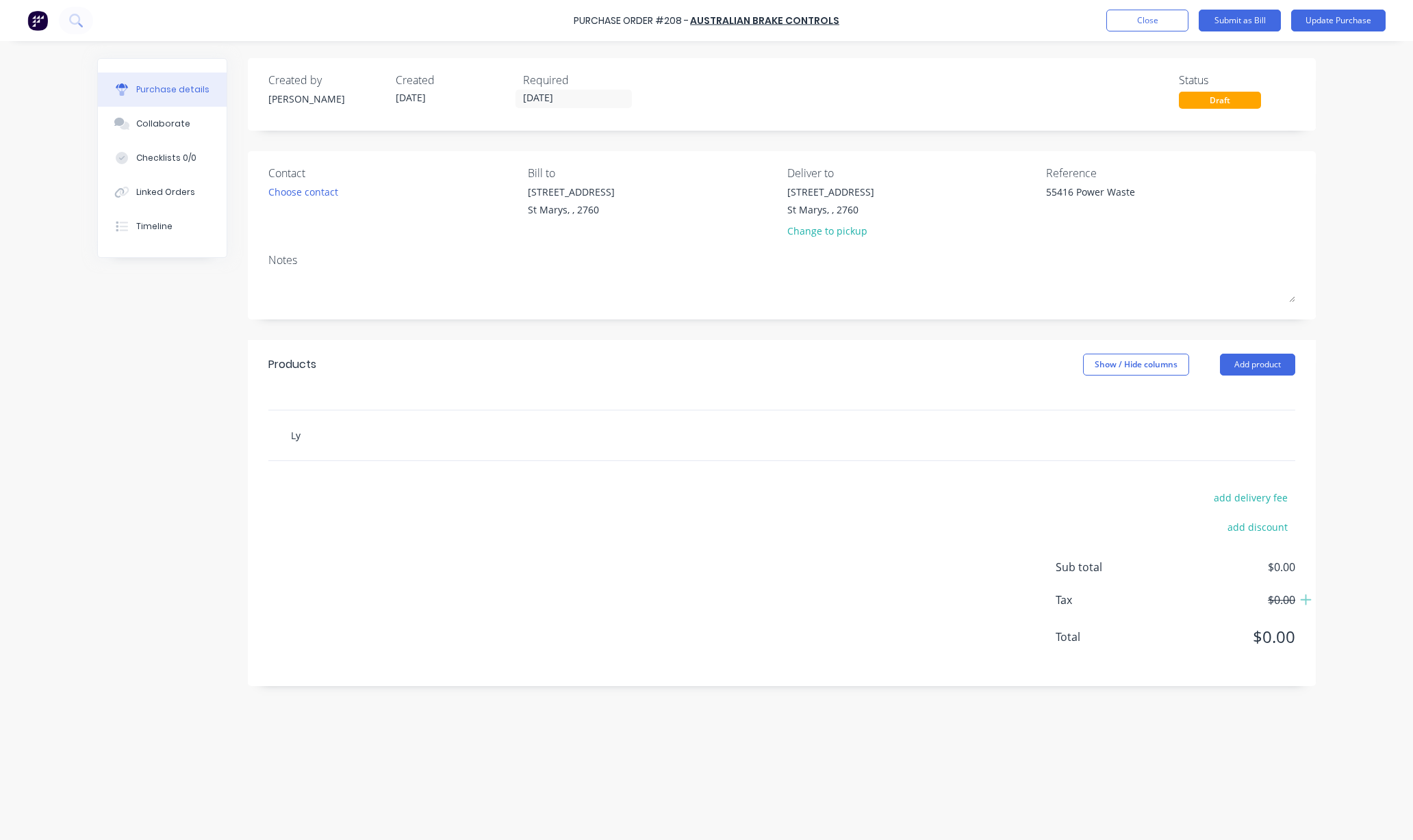
type textarea "x"
type input "[PERSON_NAME]"
type textarea "x"
type input "[PERSON_NAME]"
type textarea "x"
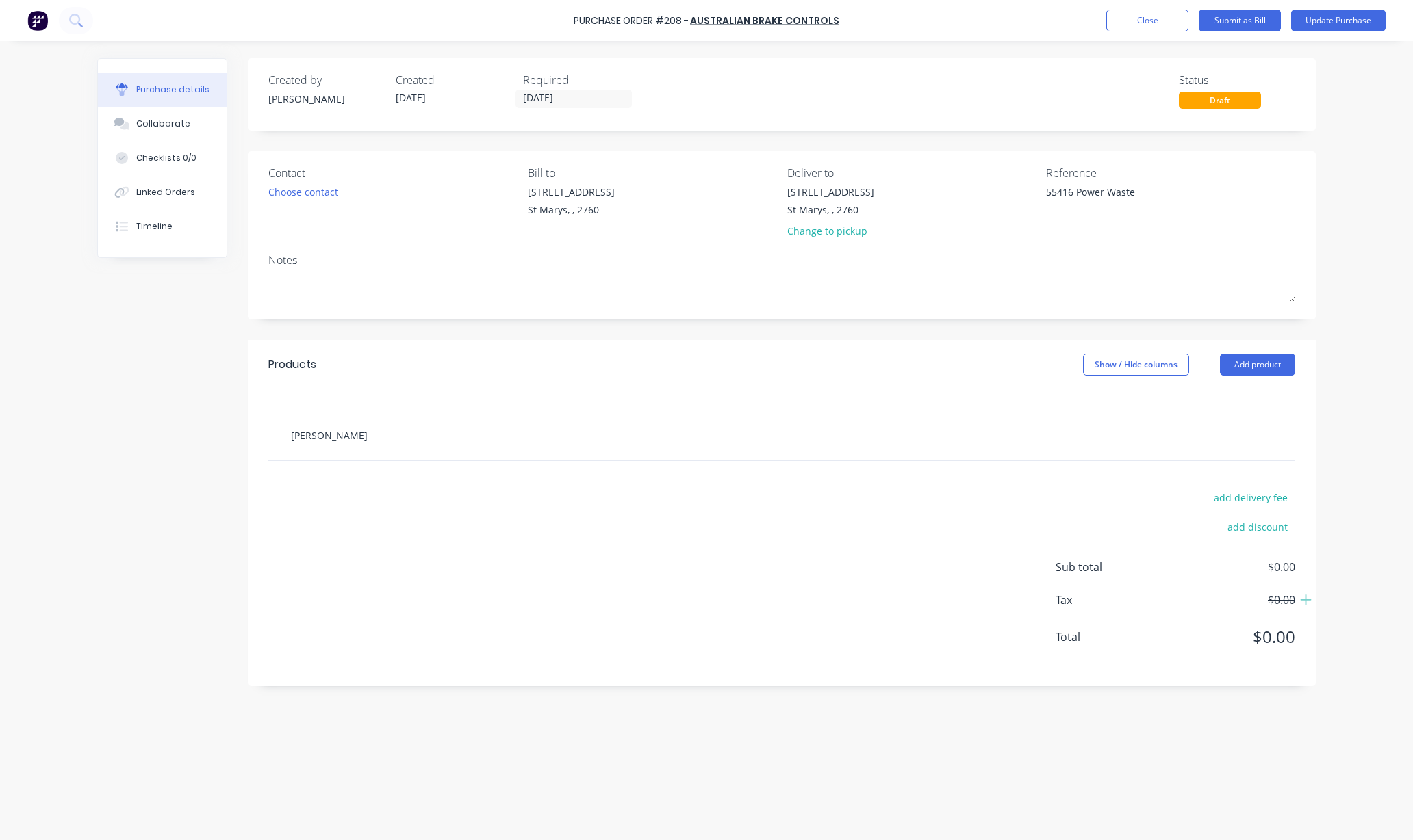
type input "[PERSON_NAME] TBA"
type textarea "x"
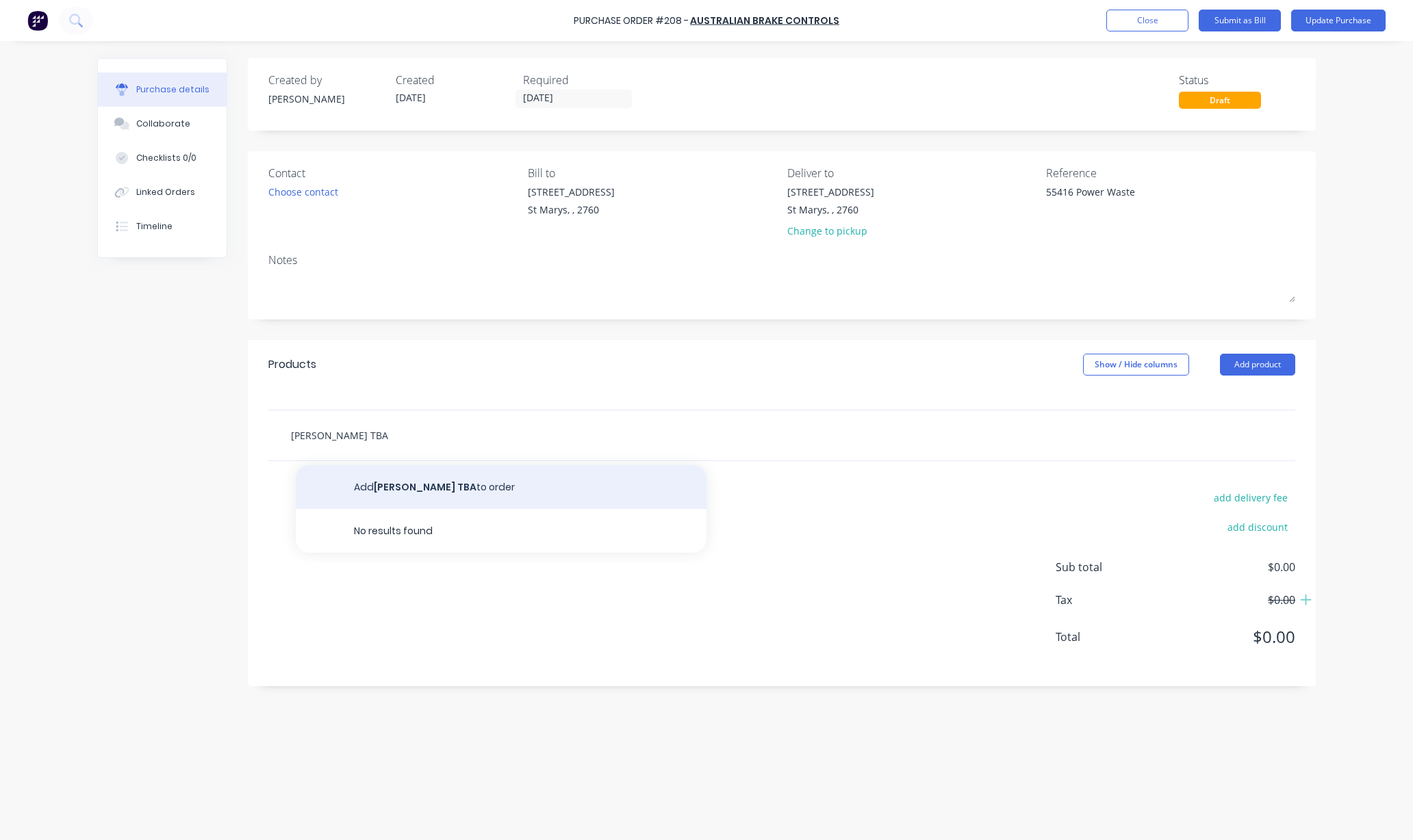
type input "[PERSON_NAME] TBA"
click at [383, 488] on button "Add [PERSON_NAME] TBA to order" at bounding box center [501, 487] width 410 height 44
type textarea "x"
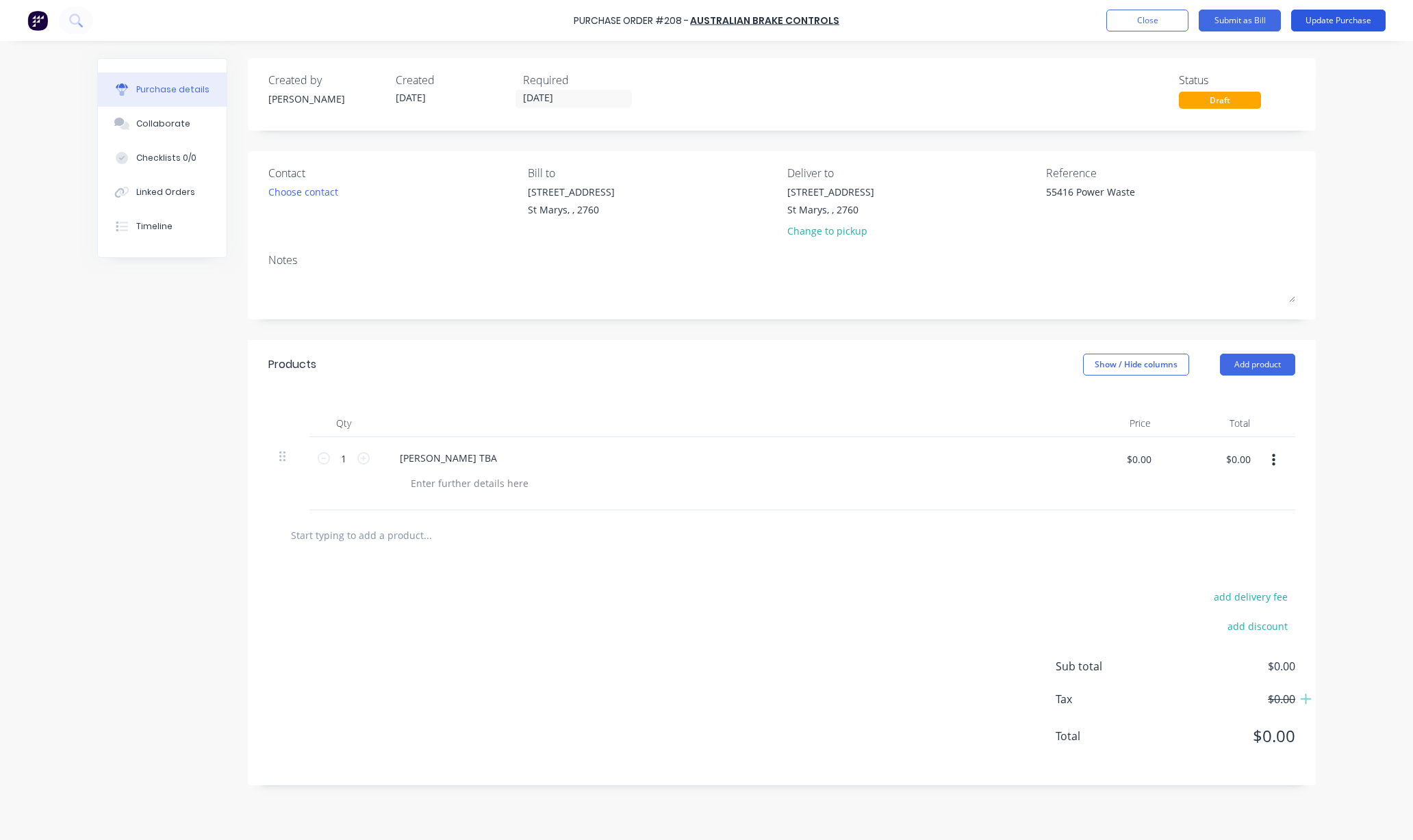
click at [1318, 22] on button "Update Purchase" at bounding box center [1338, 20] width 95 height 22
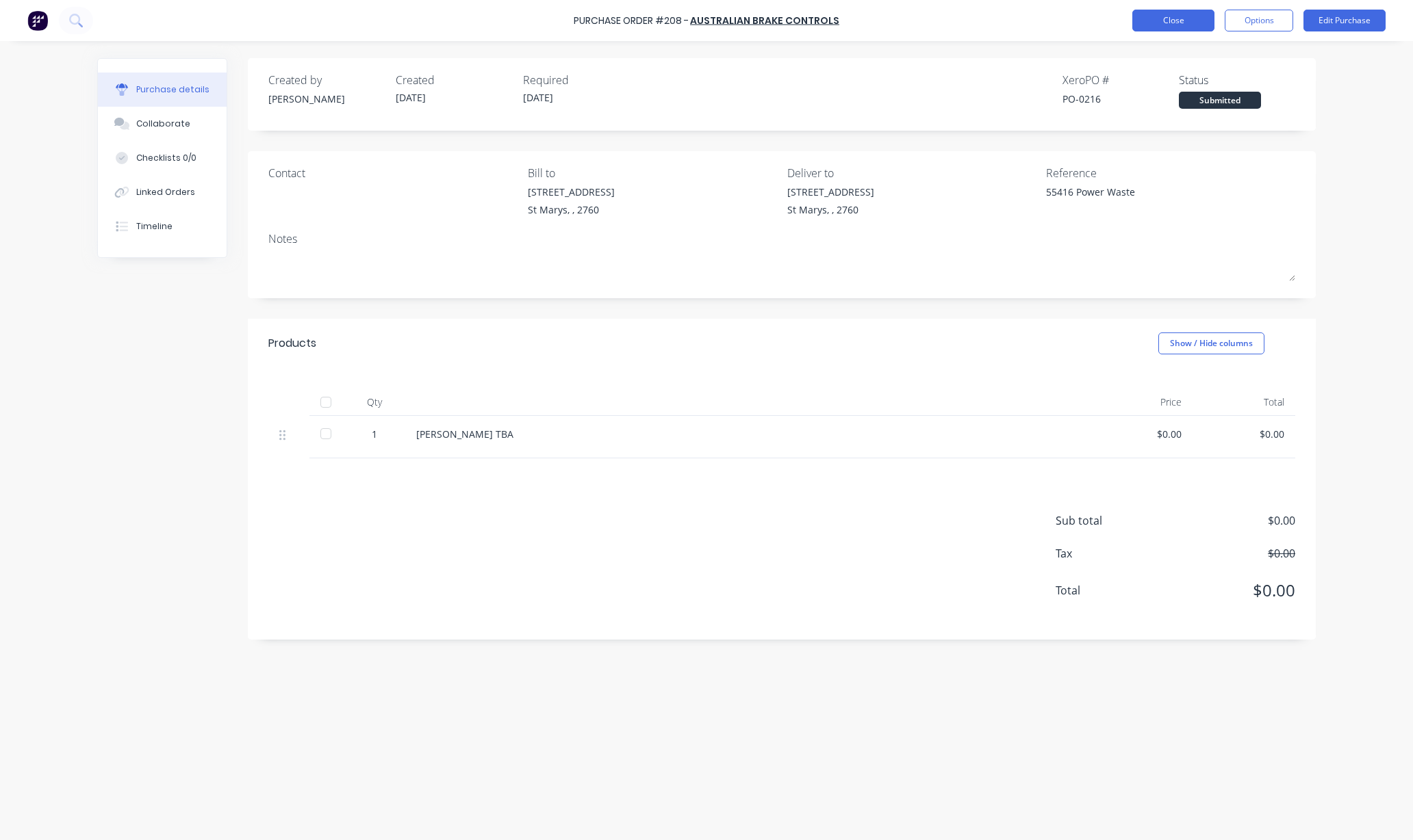
click at [1178, 22] on button "Close" at bounding box center [1173, 20] width 82 height 22
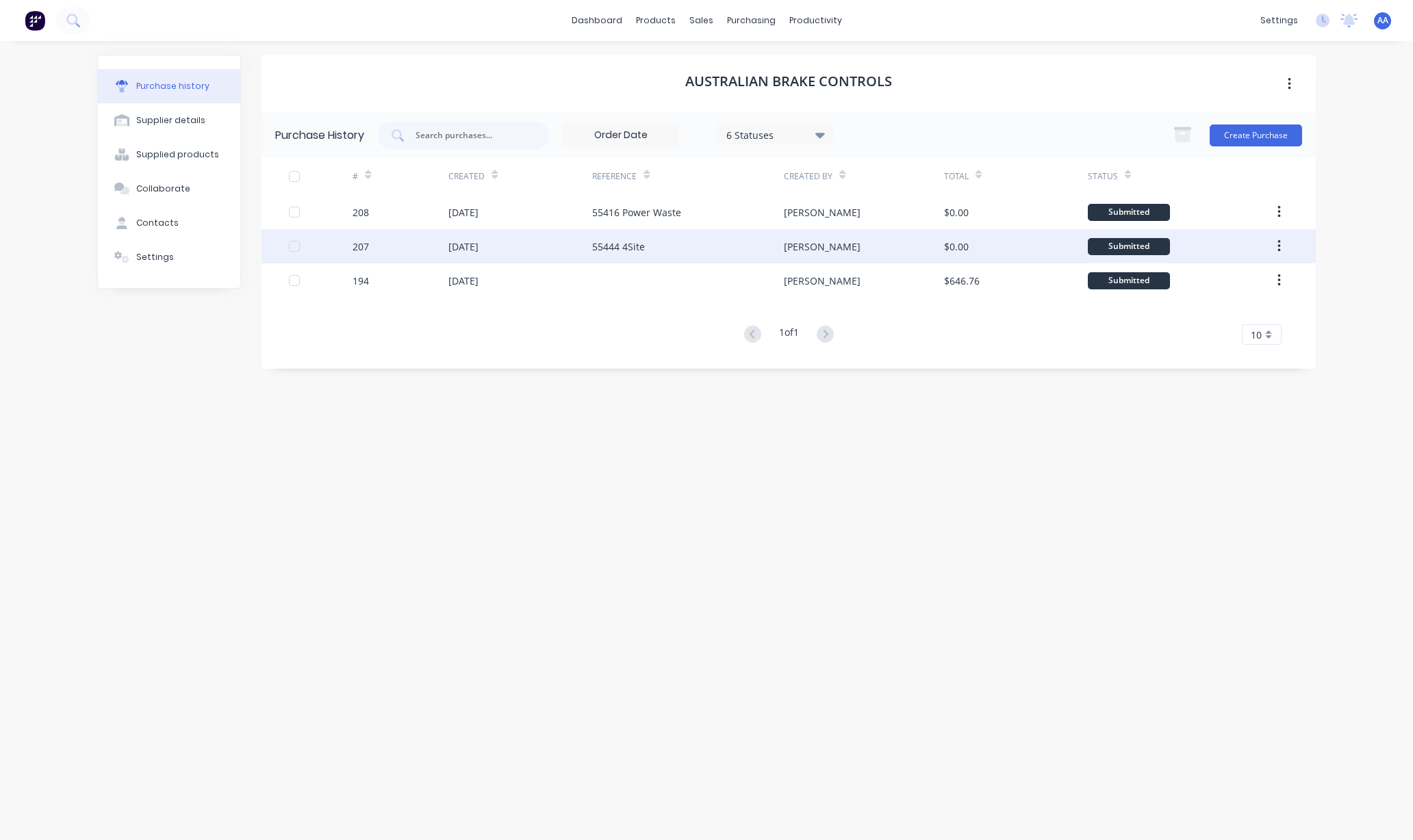
click at [619, 245] on div "55444 4Site" at bounding box center [618, 247] width 52 height 14
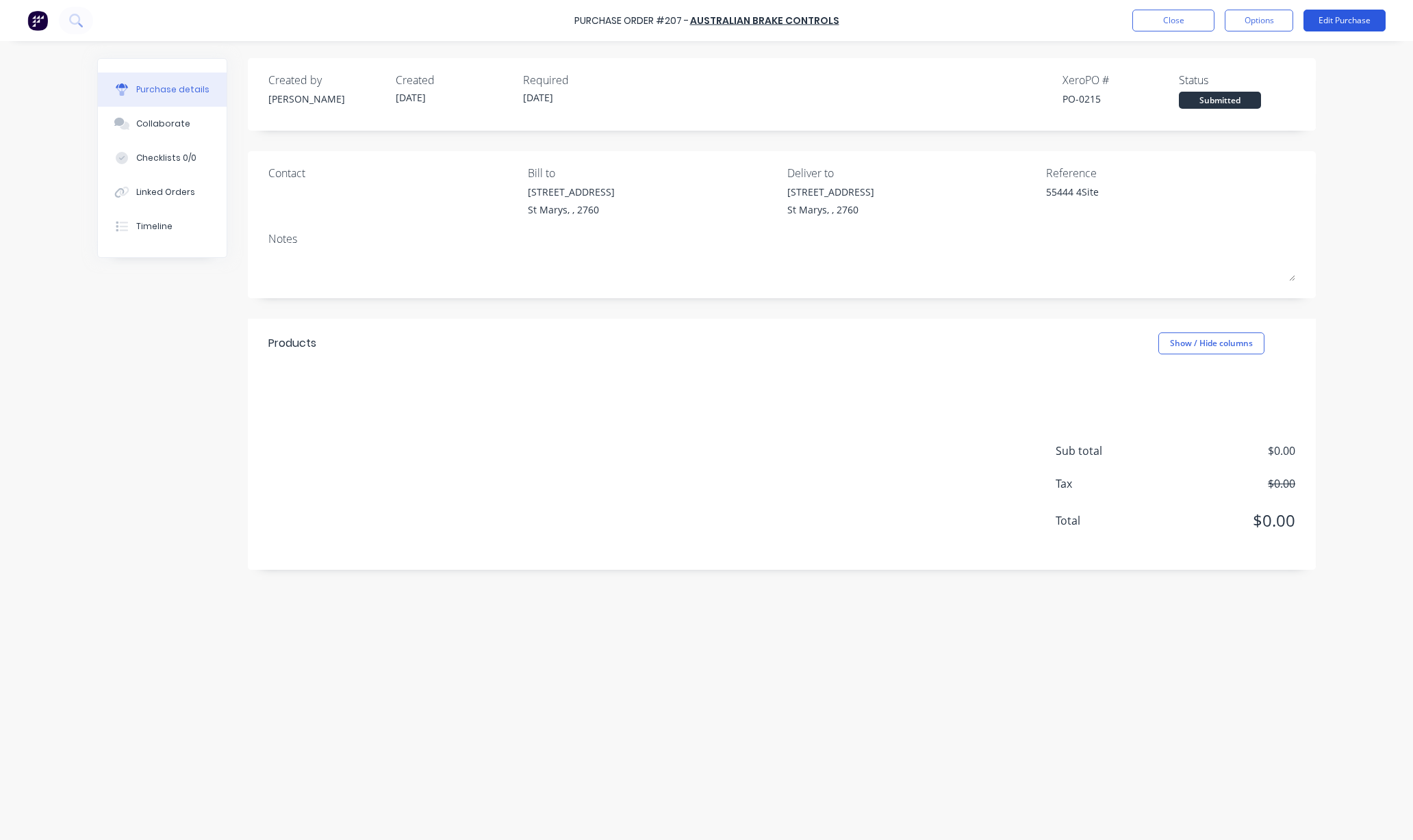
click at [1324, 16] on button "Edit Purchase" at bounding box center [1344, 20] width 82 height 22
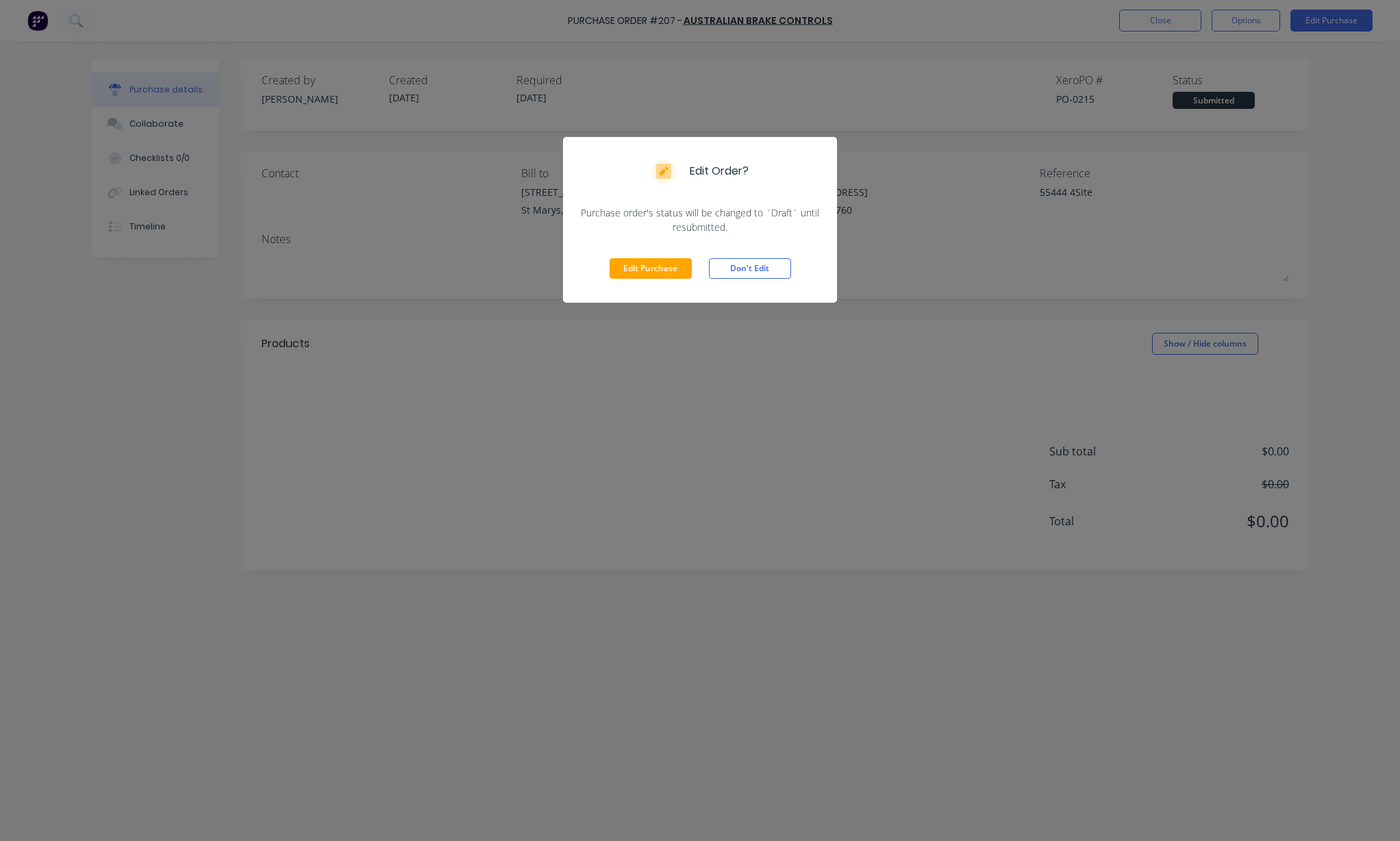
drag, startPoint x: 625, startPoint y: 264, endPoint x: 570, endPoint y: 312, distance: 73.0
click at [625, 264] on button "Edit Purchase" at bounding box center [650, 269] width 82 height 21
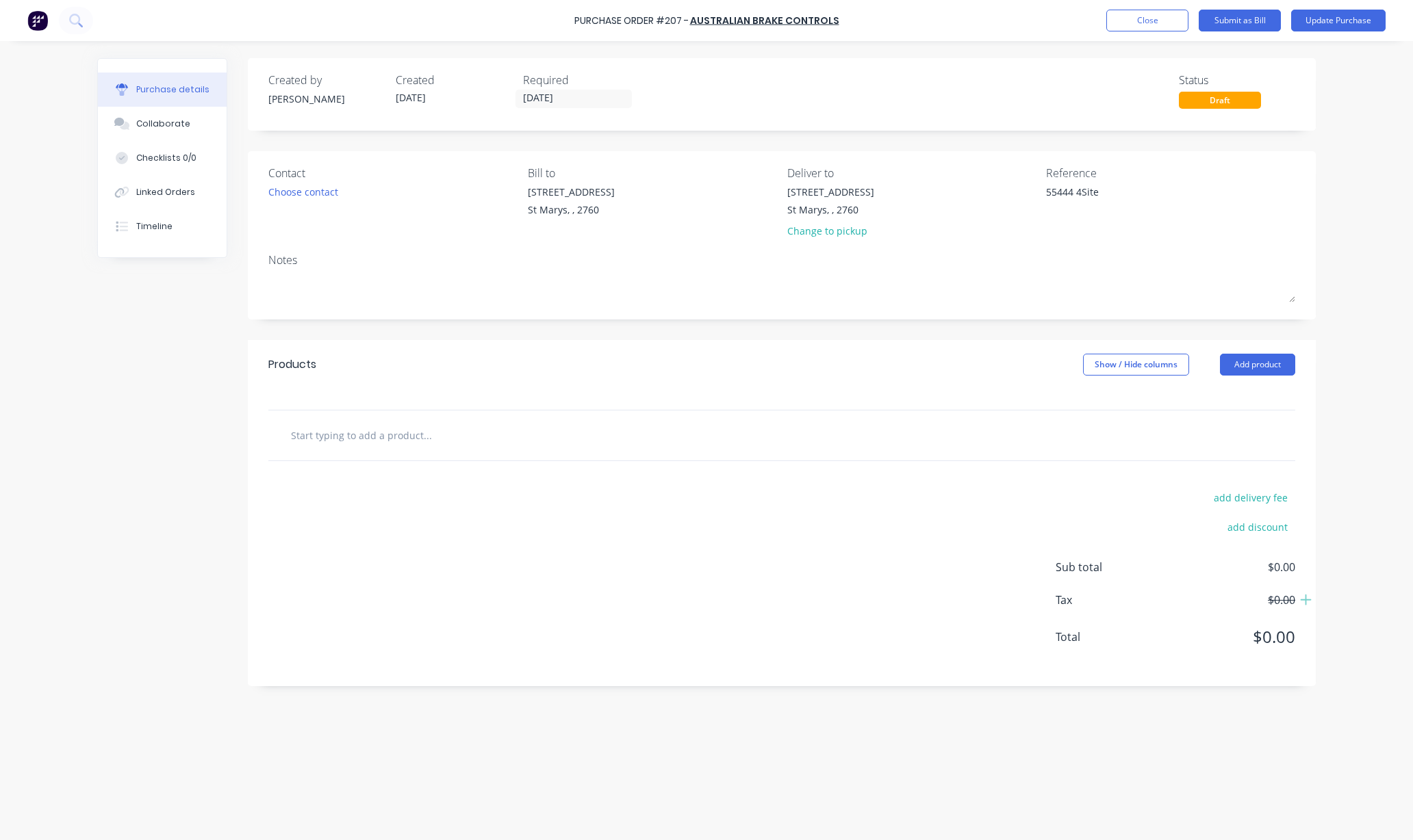
click at [349, 443] on input "text" at bounding box center [427, 435] width 274 height 27
type textarea "x"
type input "L"
type textarea "x"
type input "Ly"
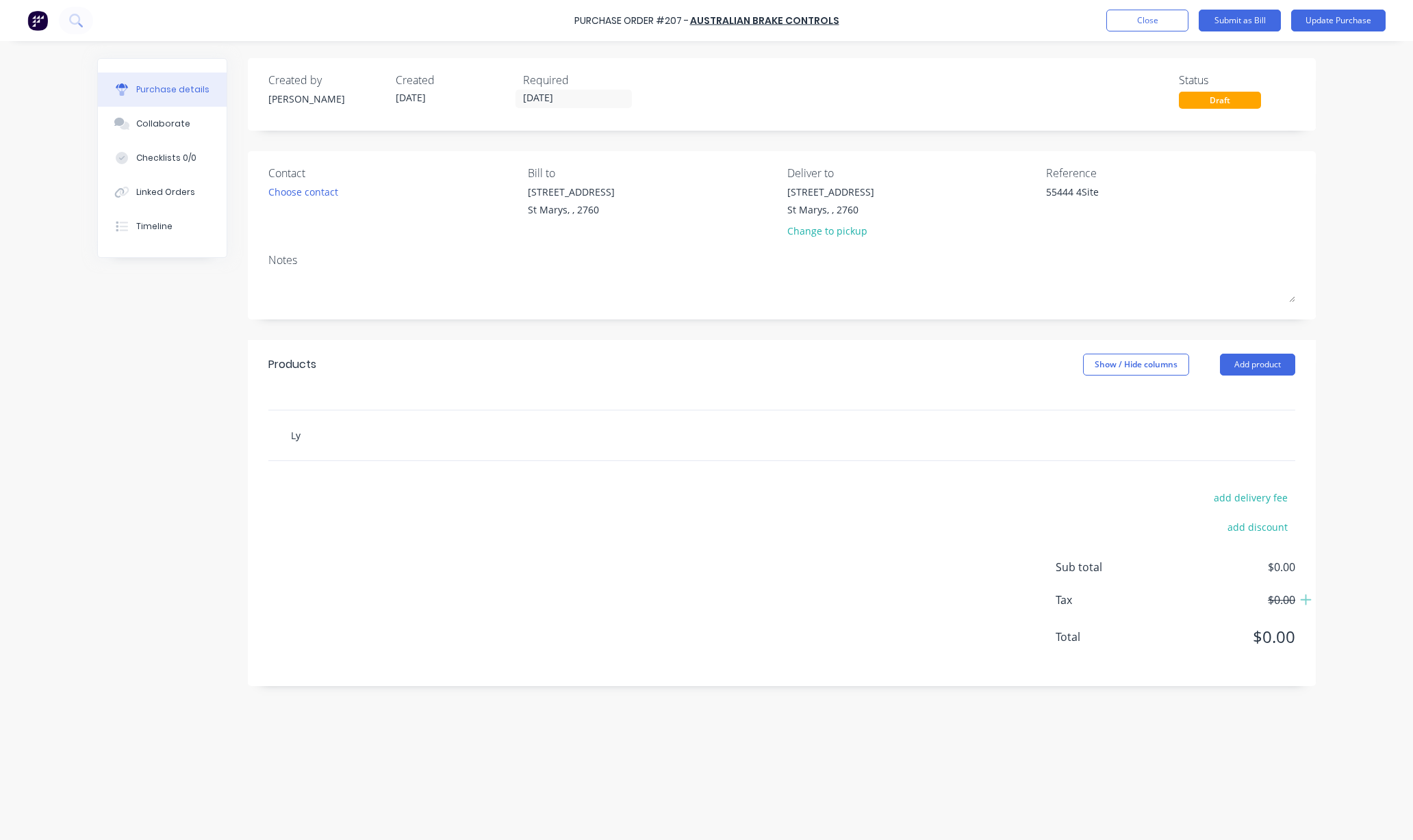
type textarea "x"
type input "Lyl"
type textarea "x"
type input "[PERSON_NAME]"
type textarea "x"
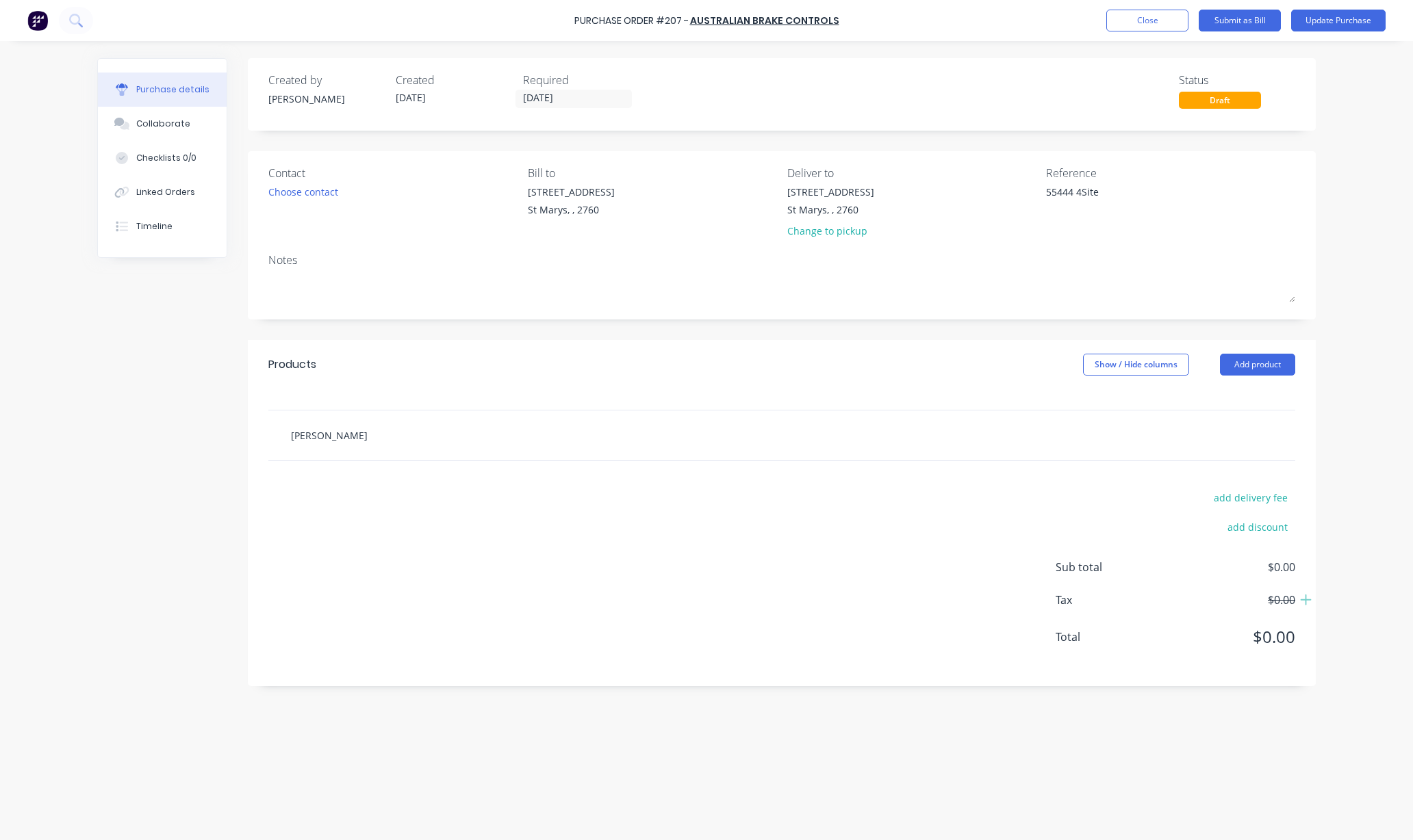
type input "[PERSON_NAME]"
type textarea "x"
type input "[PERSON_NAME]"
type textarea "x"
type input "[PERSON_NAME]"
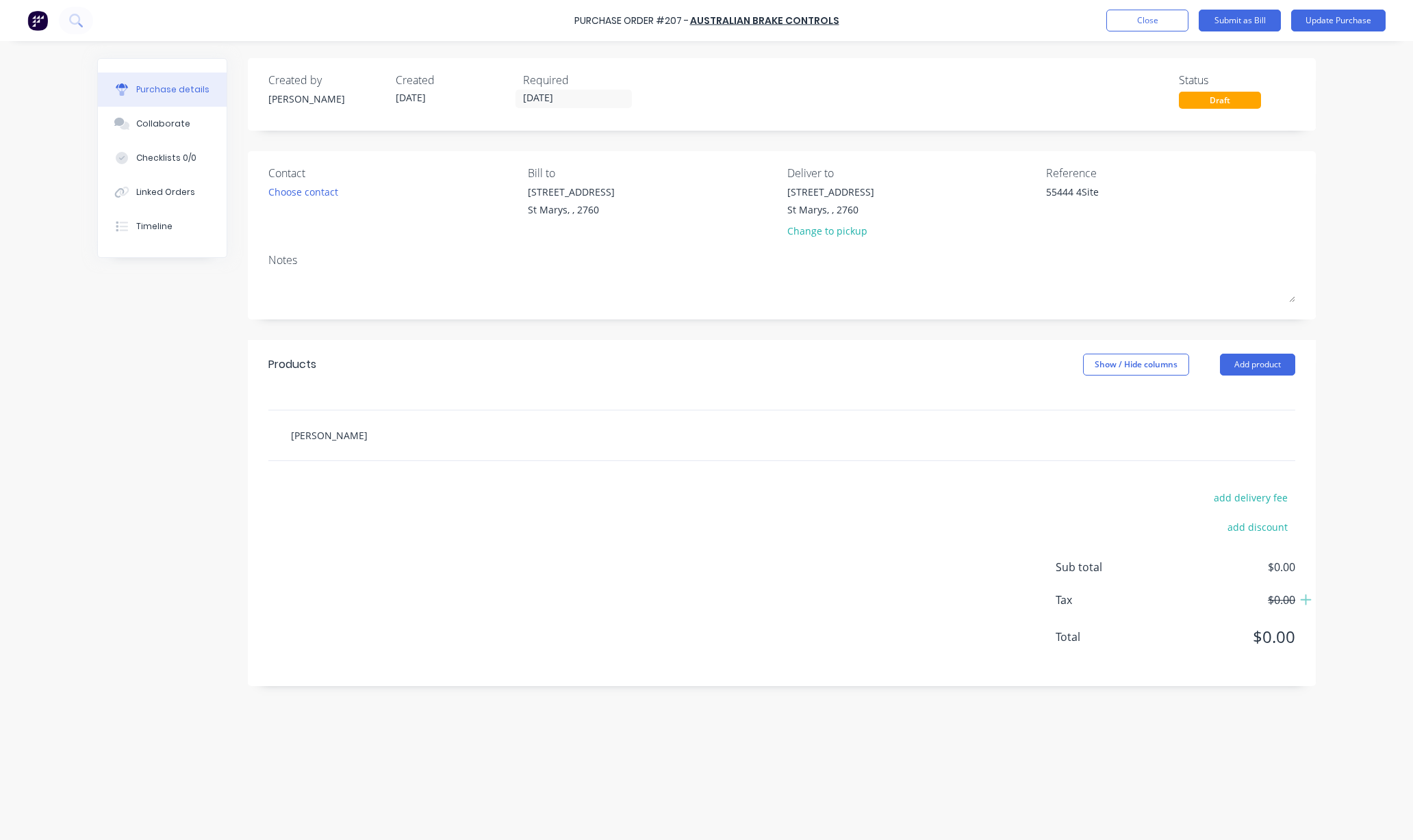
type textarea "x"
type input "[PERSON_NAME] TBA"
type textarea "x"
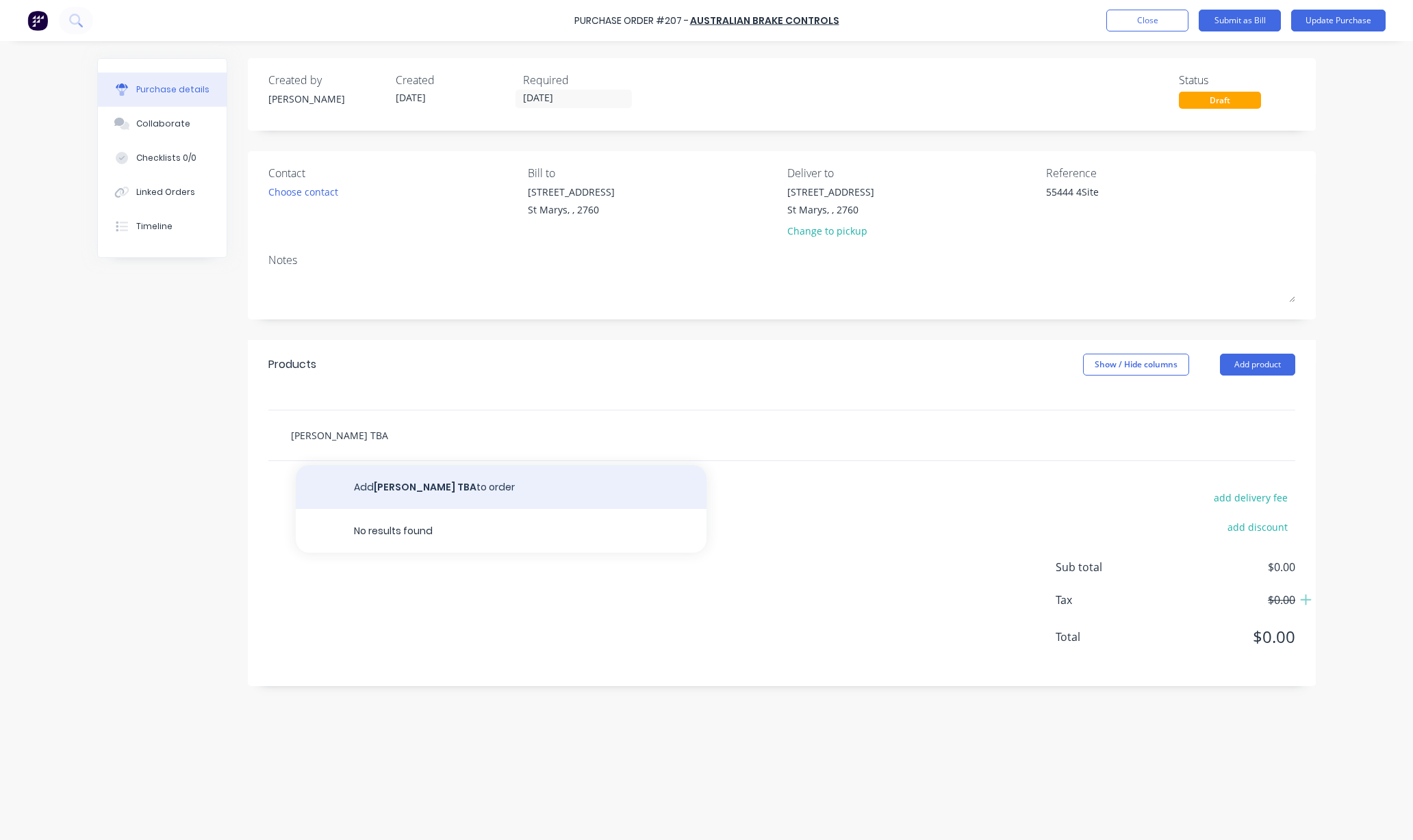
type input "[PERSON_NAME] TBA"
click at [398, 499] on button "Add [PERSON_NAME] TBA to order" at bounding box center [501, 487] width 410 height 44
type textarea "x"
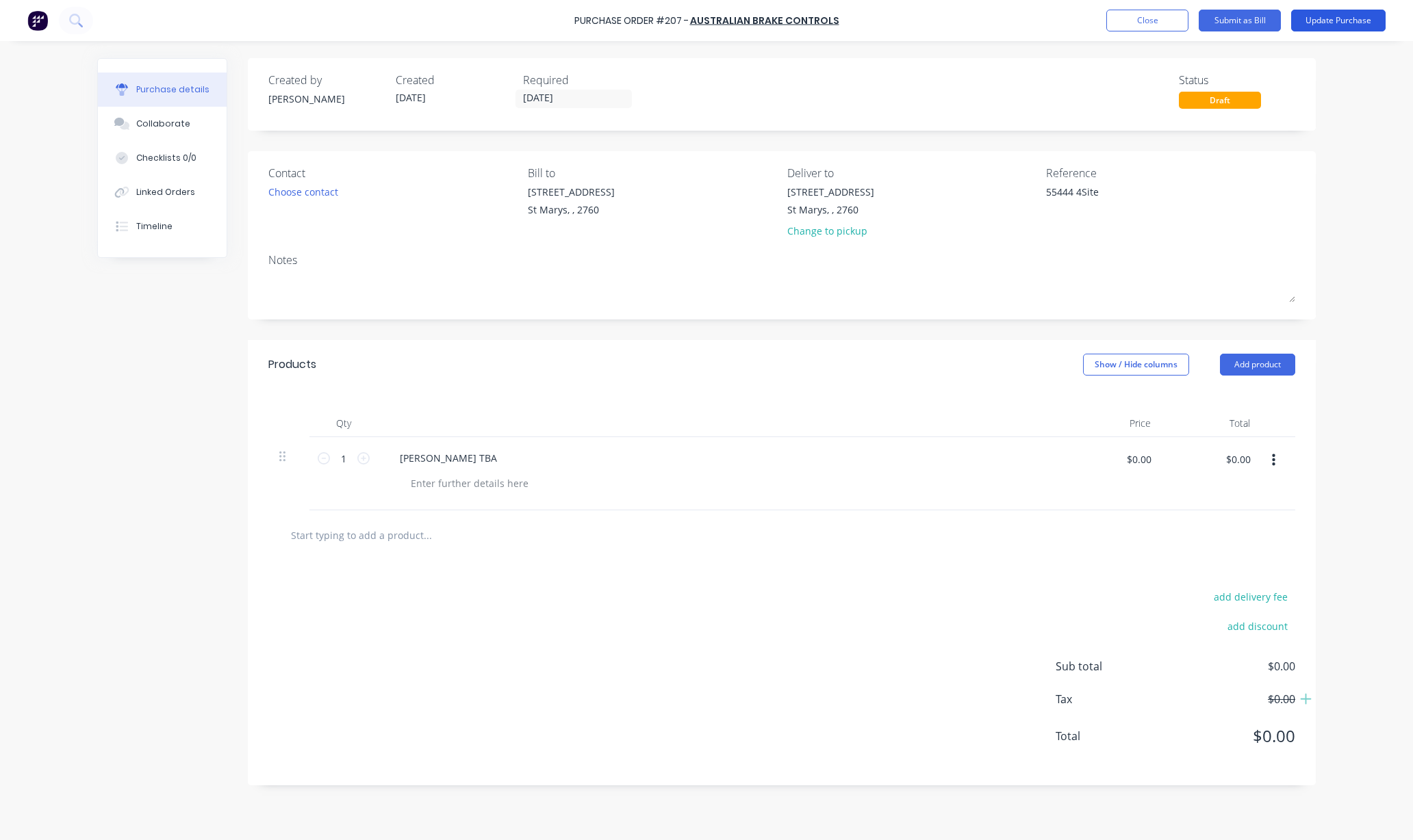
click at [1344, 16] on button "Update Purchase" at bounding box center [1338, 20] width 95 height 22
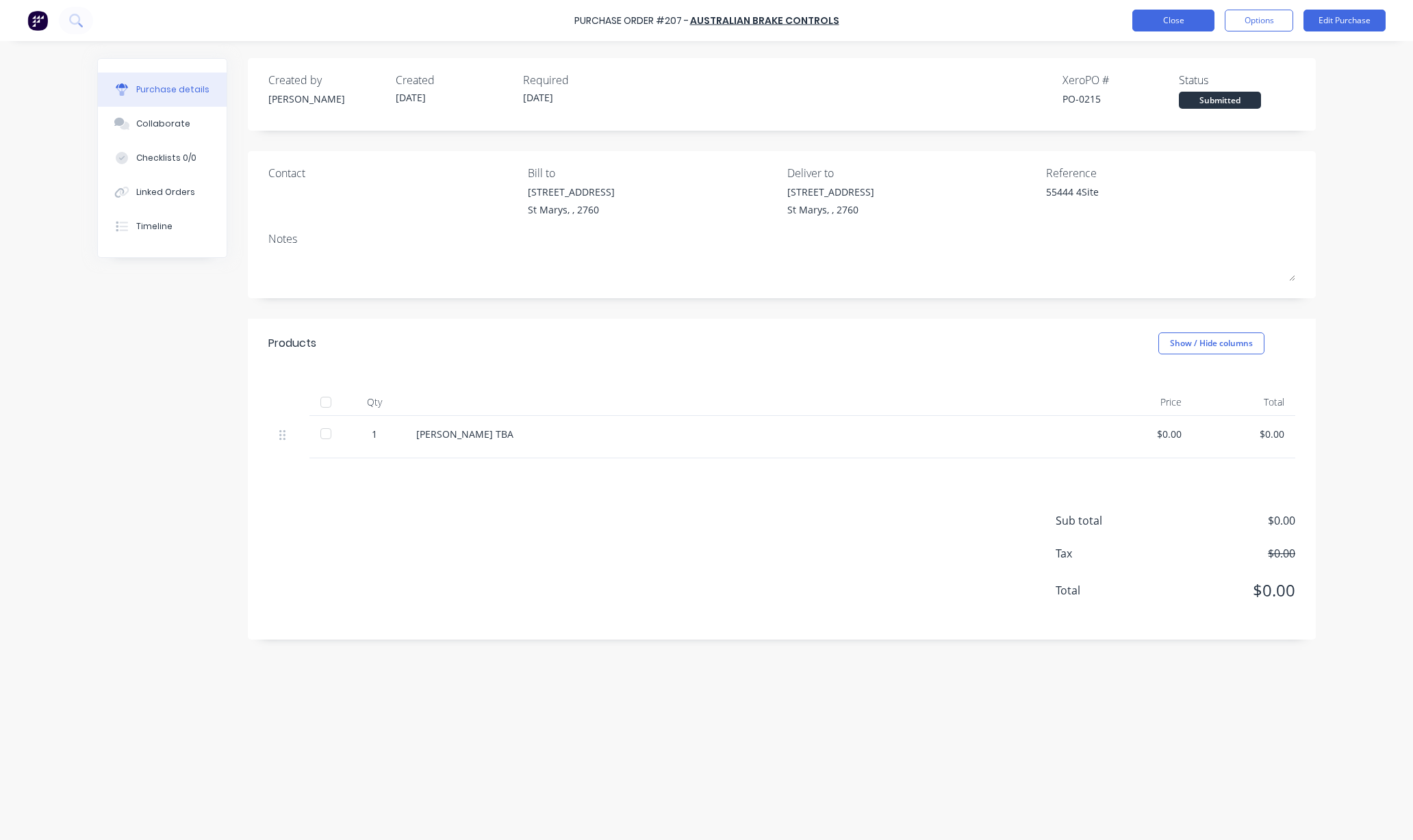
click at [1167, 22] on button "Close" at bounding box center [1173, 20] width 82 height 22
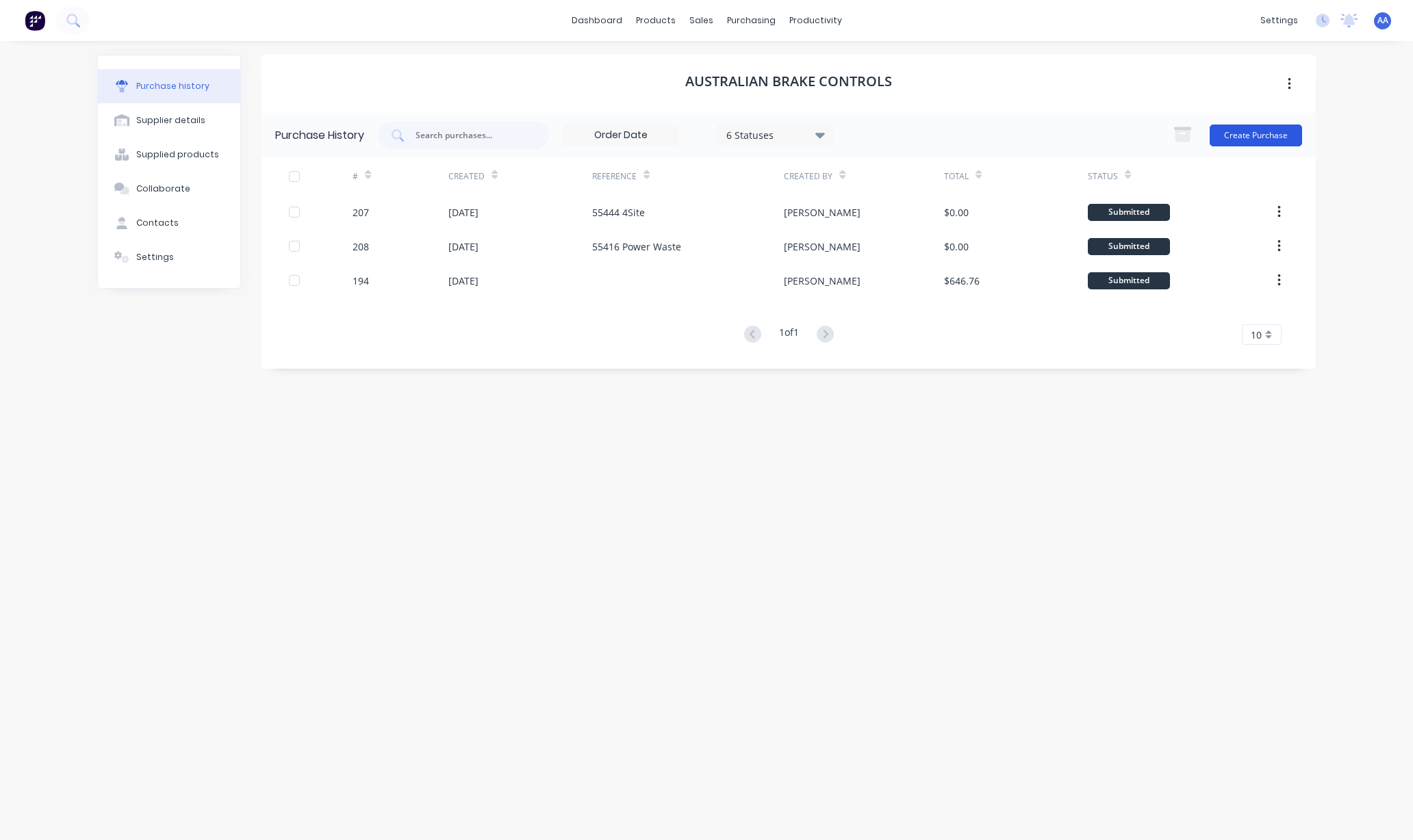
click at [1252, 125] on button "Create Purchase" at bounding box center [1255, 136] width 93 height 22
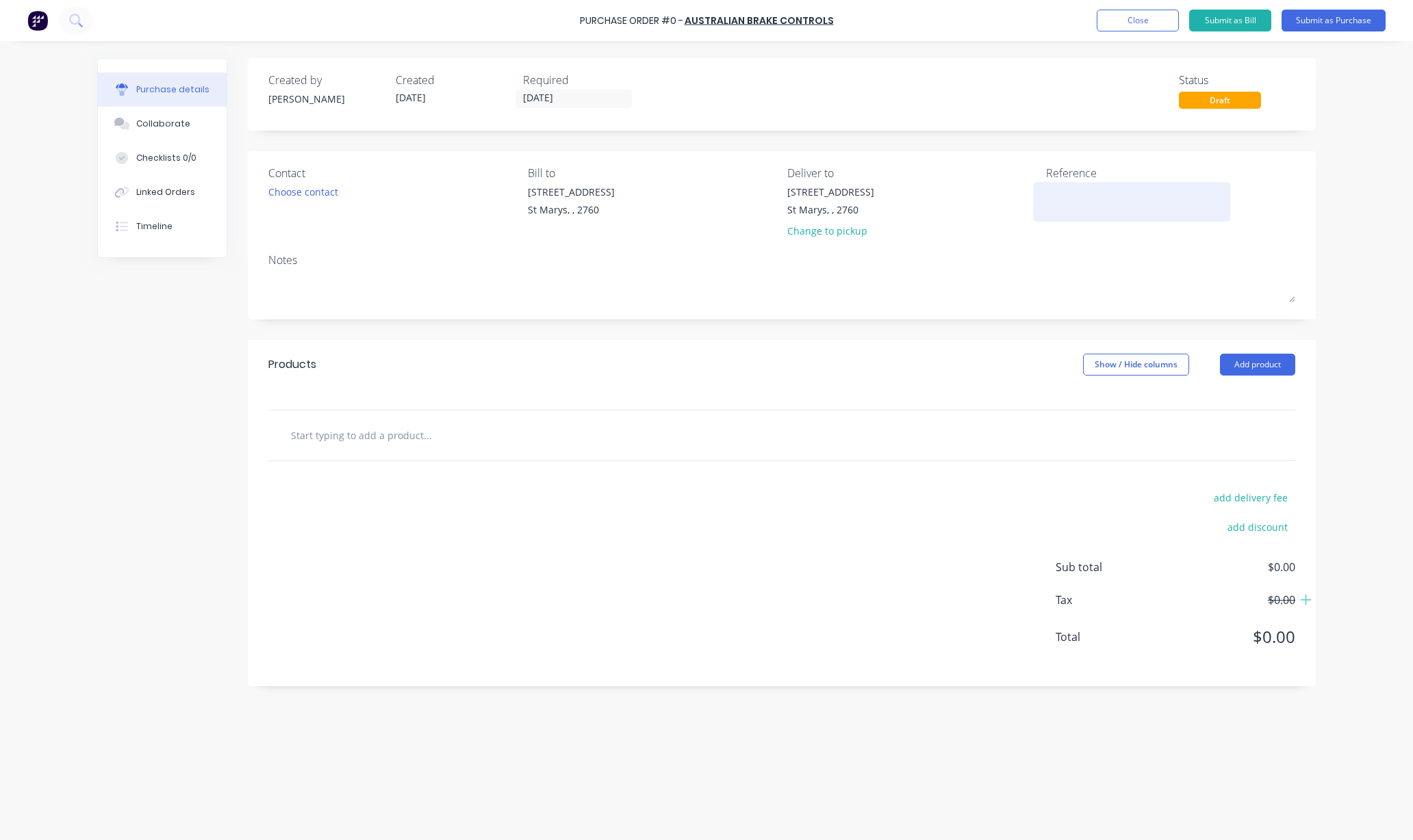
click at [1058, 193] on textarea at bounding box center [1131, 200] width 171 height 31
type textarea "x"
type textarea "S"
type textarea "x"
type textarea "St"
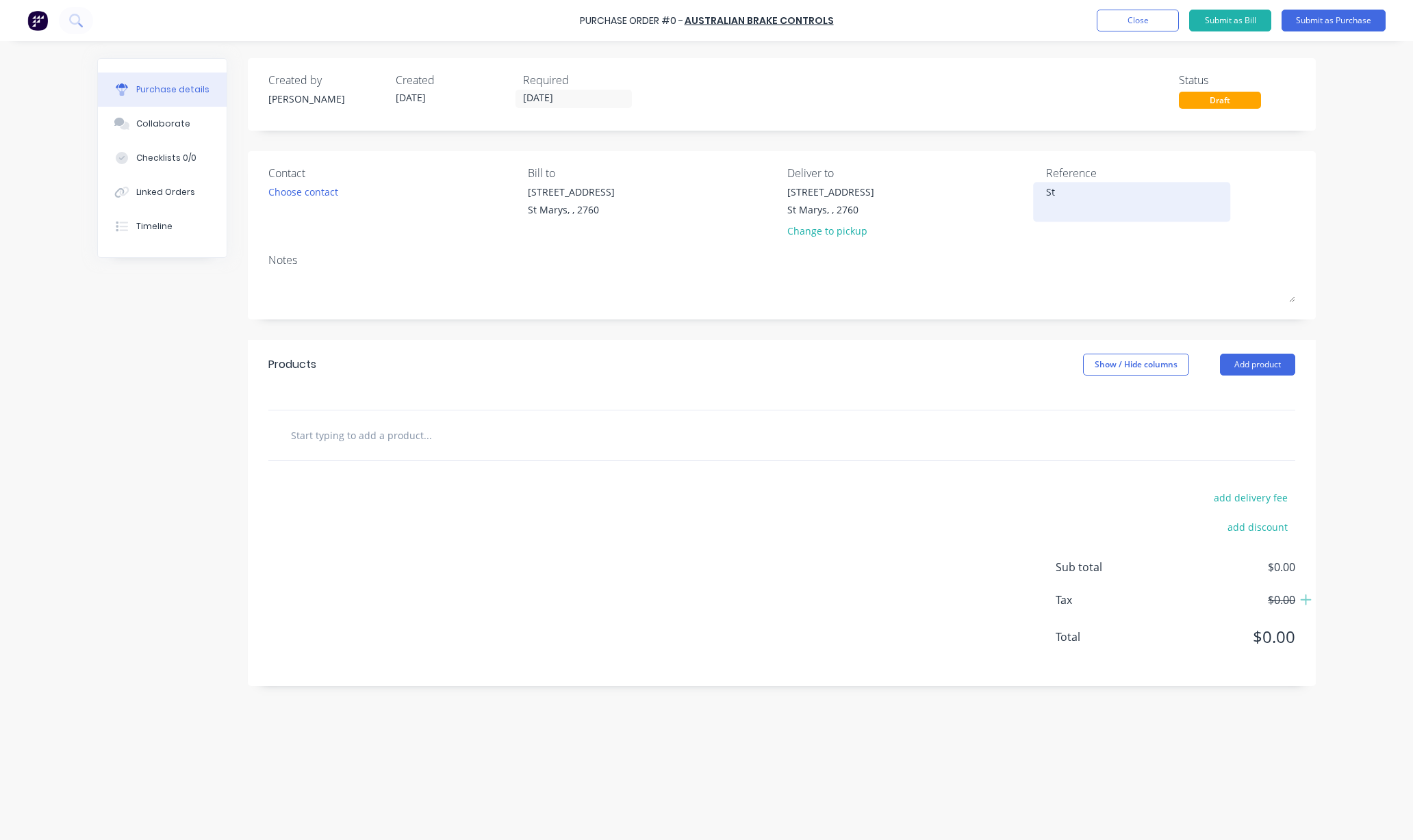
type textarea "x"
type textarea "Sto"
type textarea "x"
type textarea "Stoc"
type textarea "x"
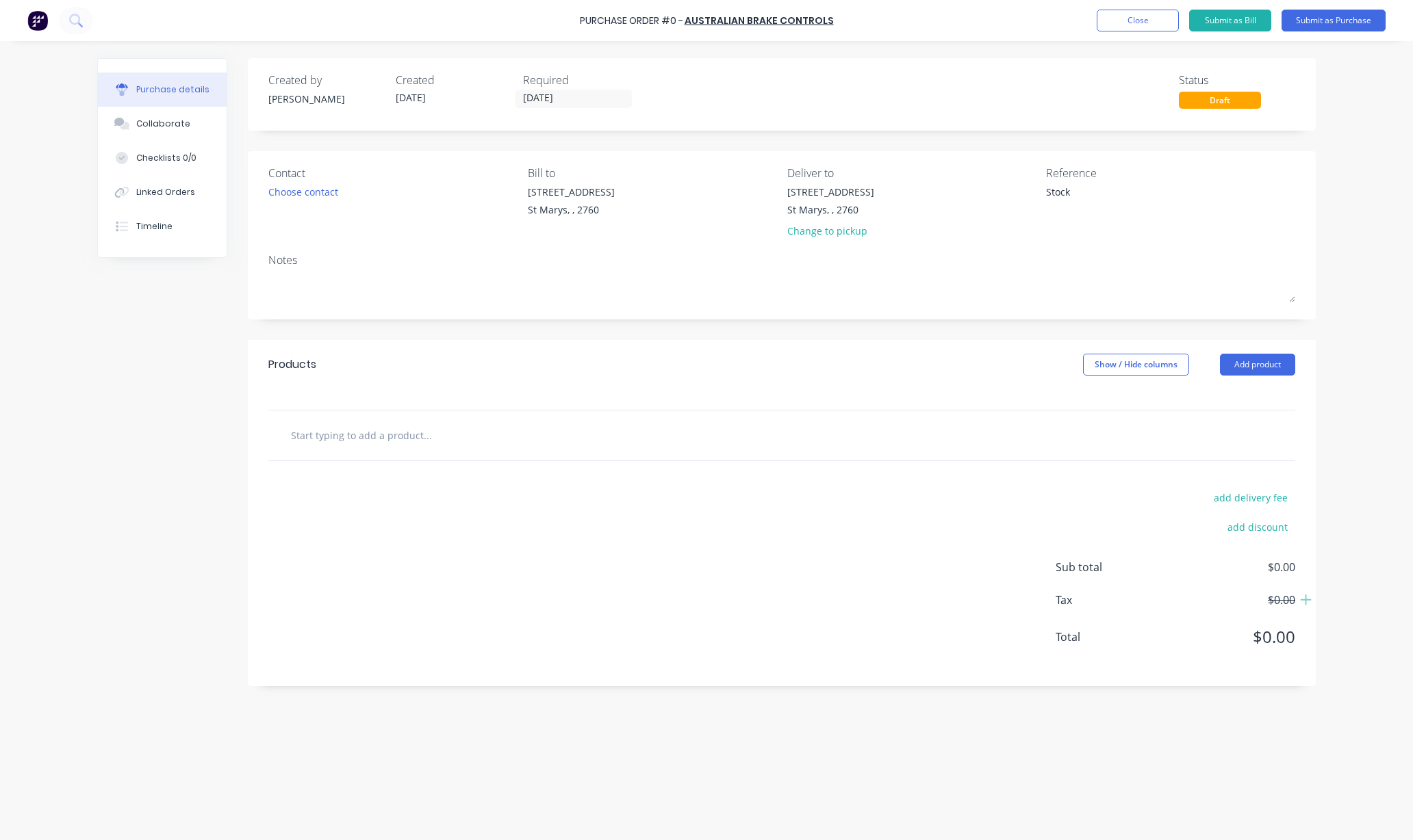
type textarea "Stock"
type textarea "x"
type textarea "Stock"
click at [407, 441] on input "text" at bounding box center [427, 435] width 274 height 27
type textarea "x"
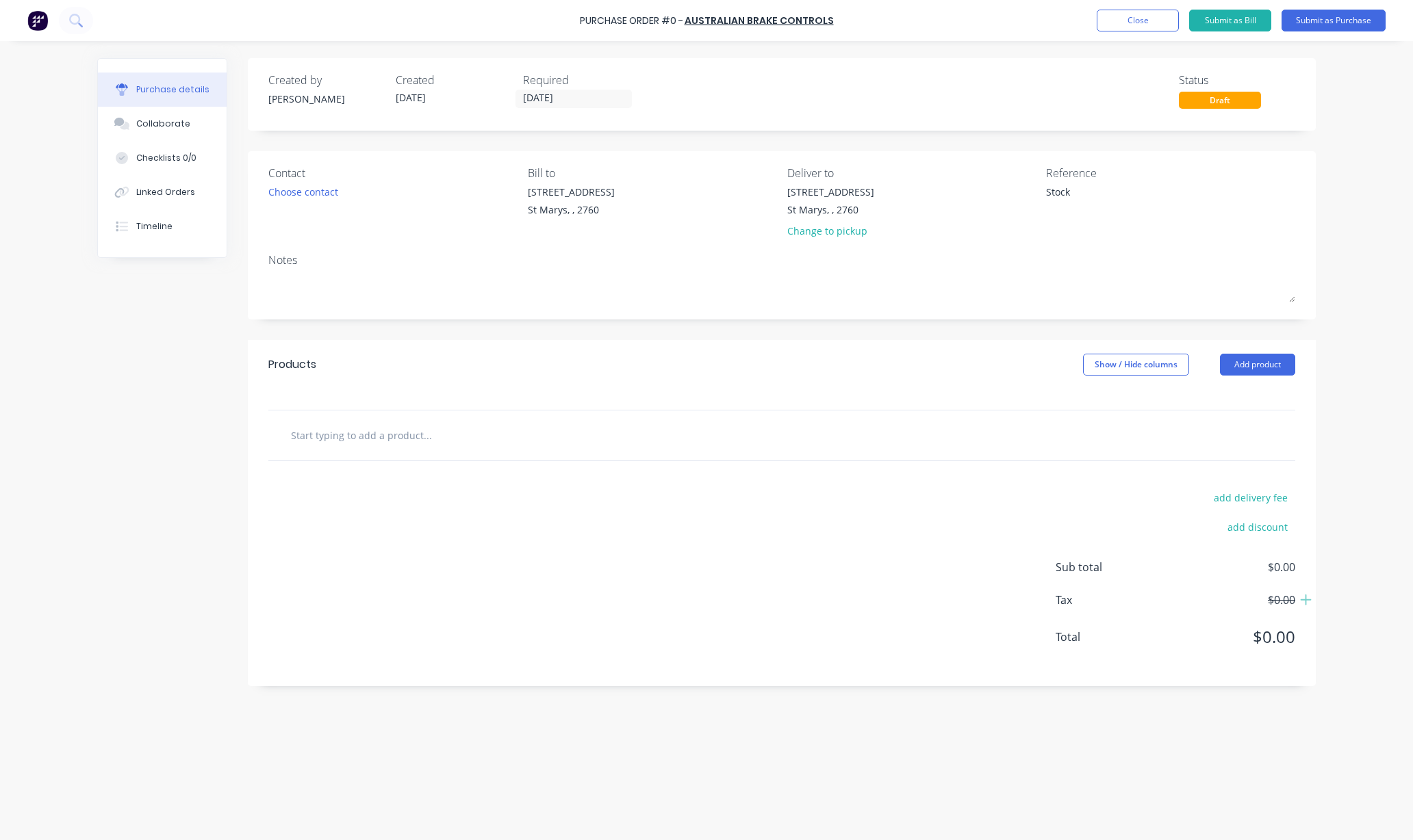
type input "L"
type textarea "x"
type input "Ly"
type textarea "x"
type input "[PERSON_NAME]"
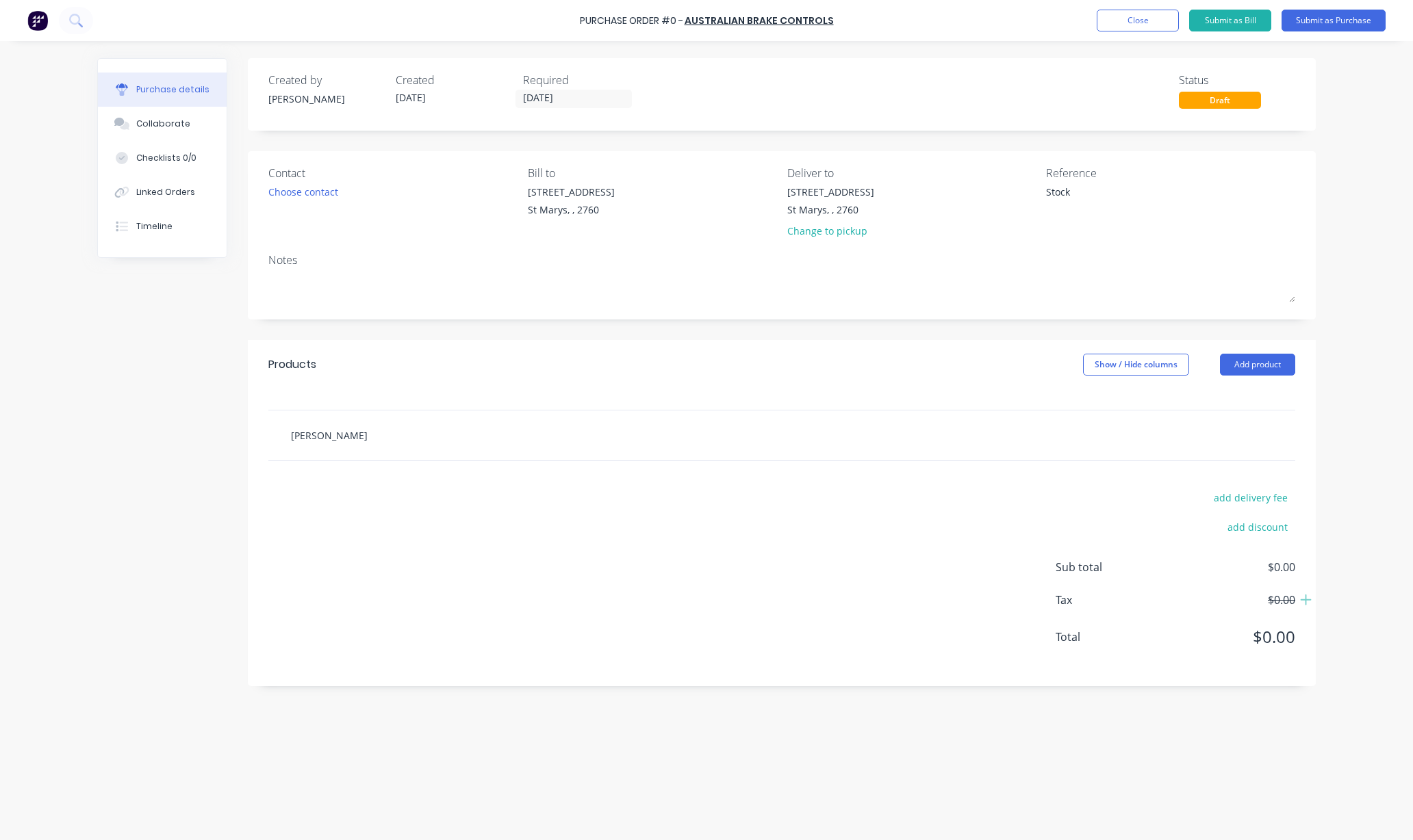
type textarea "x"
type input "[PERSON_NAME]"
type textarea "x"
type input "[PERSON_NAME]"
type textarea "x"
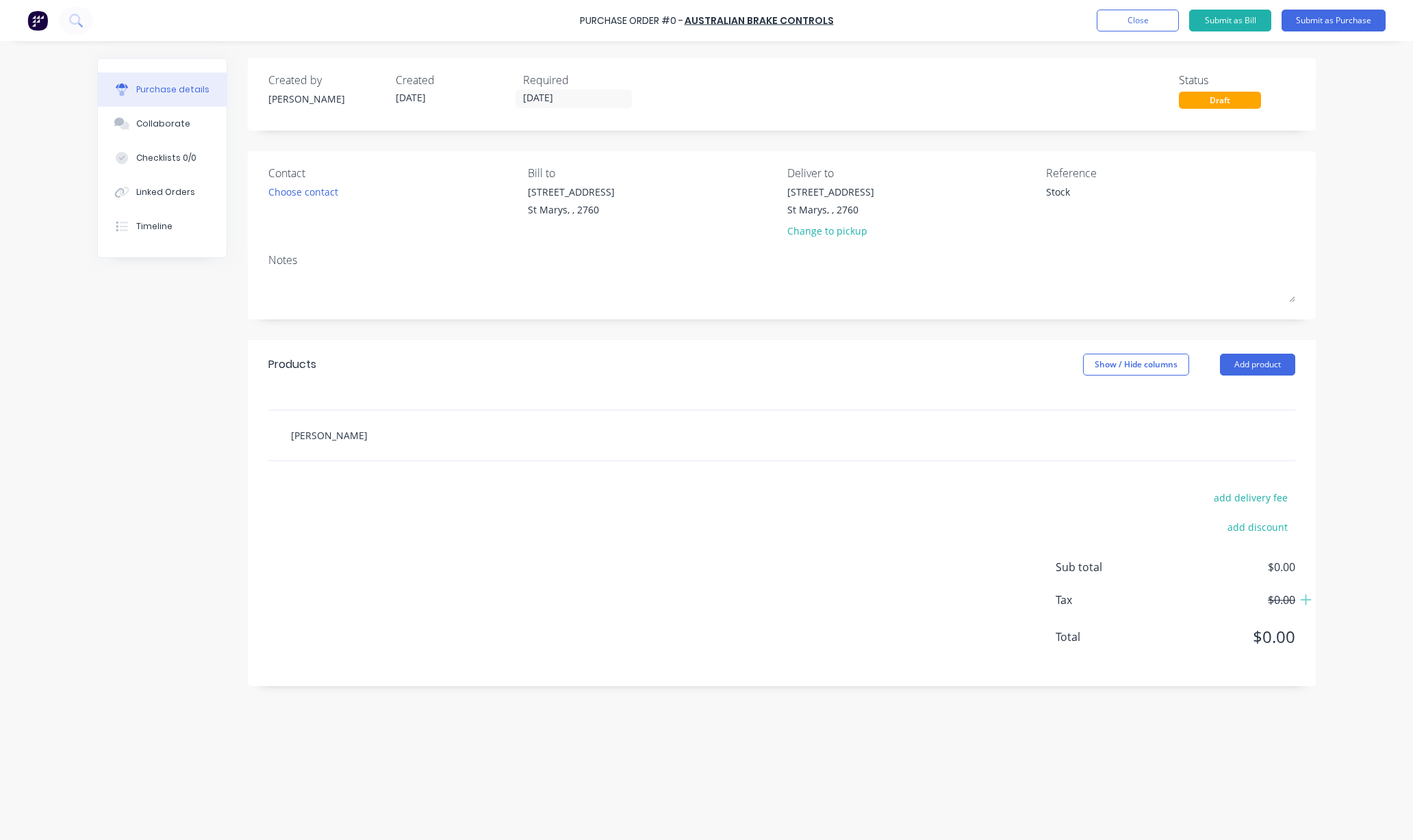
type input "[PERSON_NAME]"
type textarea "x"
type input "[PERSON_NAME] TBA"
type textarea "x"
type input "[PERSON_NAME] TBA"
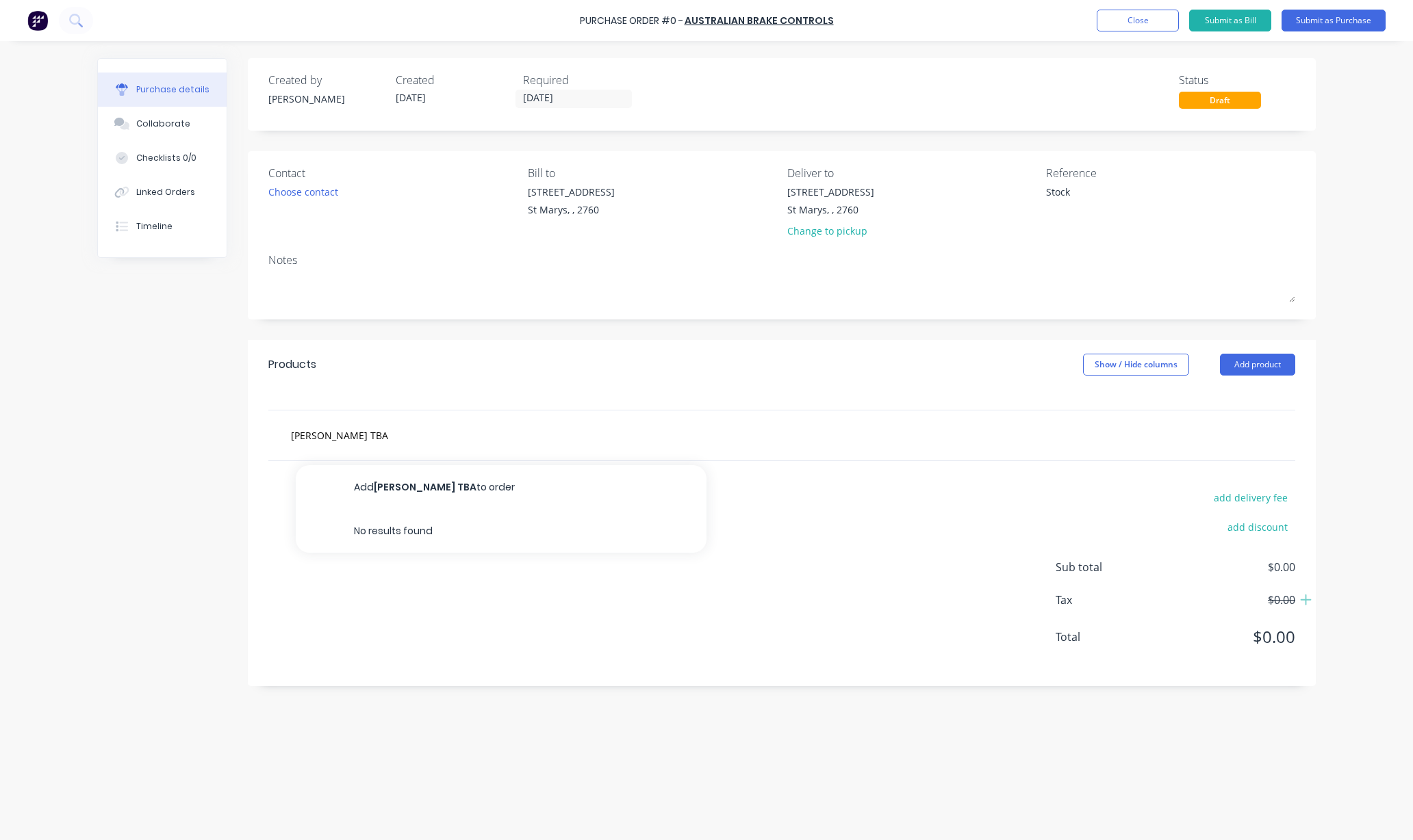
click at [395, 498] on button "Add [PERSON_NAME] TBA to order" at bounding box center [501, 487] width 410 height 44
type textarea "x"
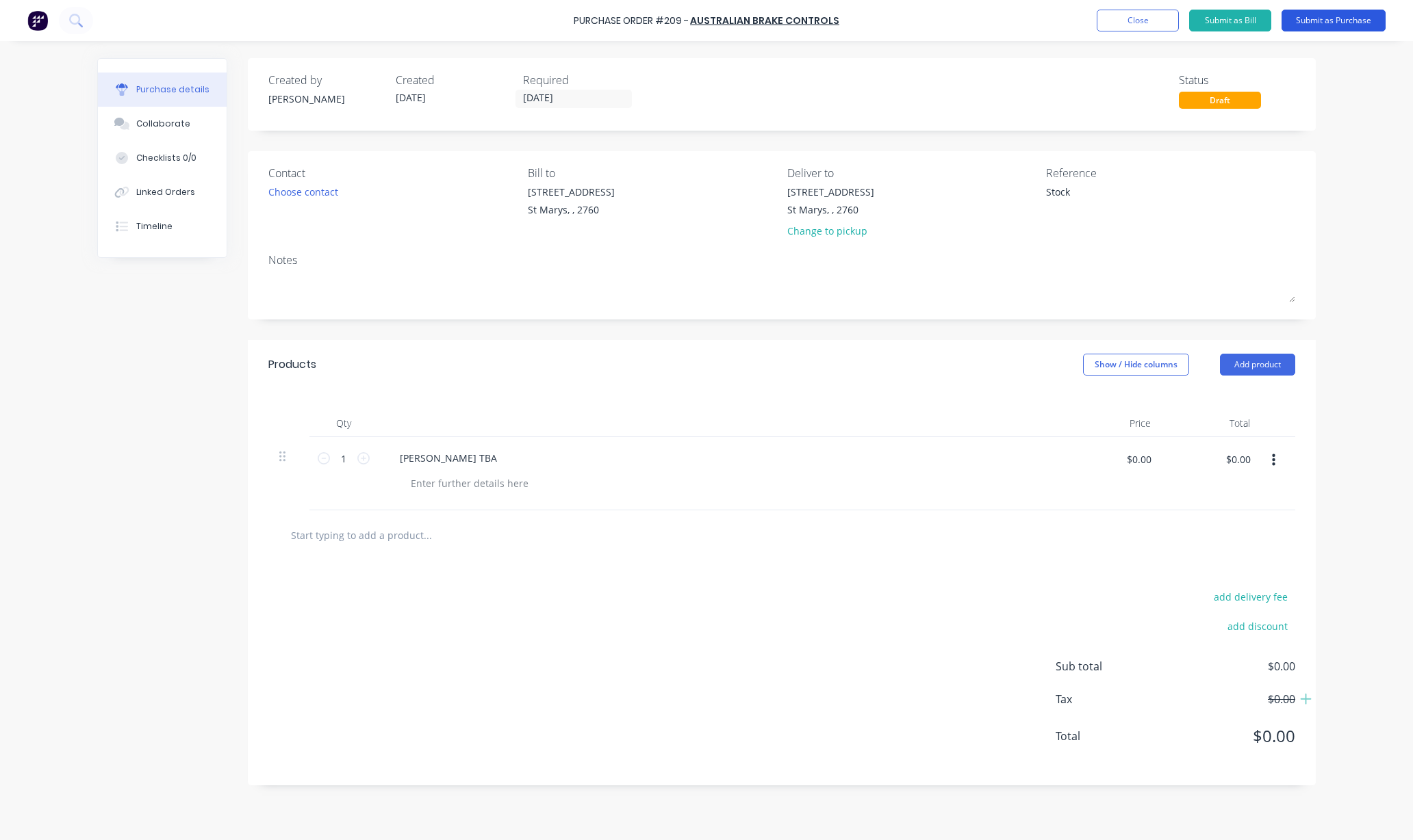
click at [1325, 17] on button "Submit as Purchase" at bounding box center [1333, 20] width 104 height 22
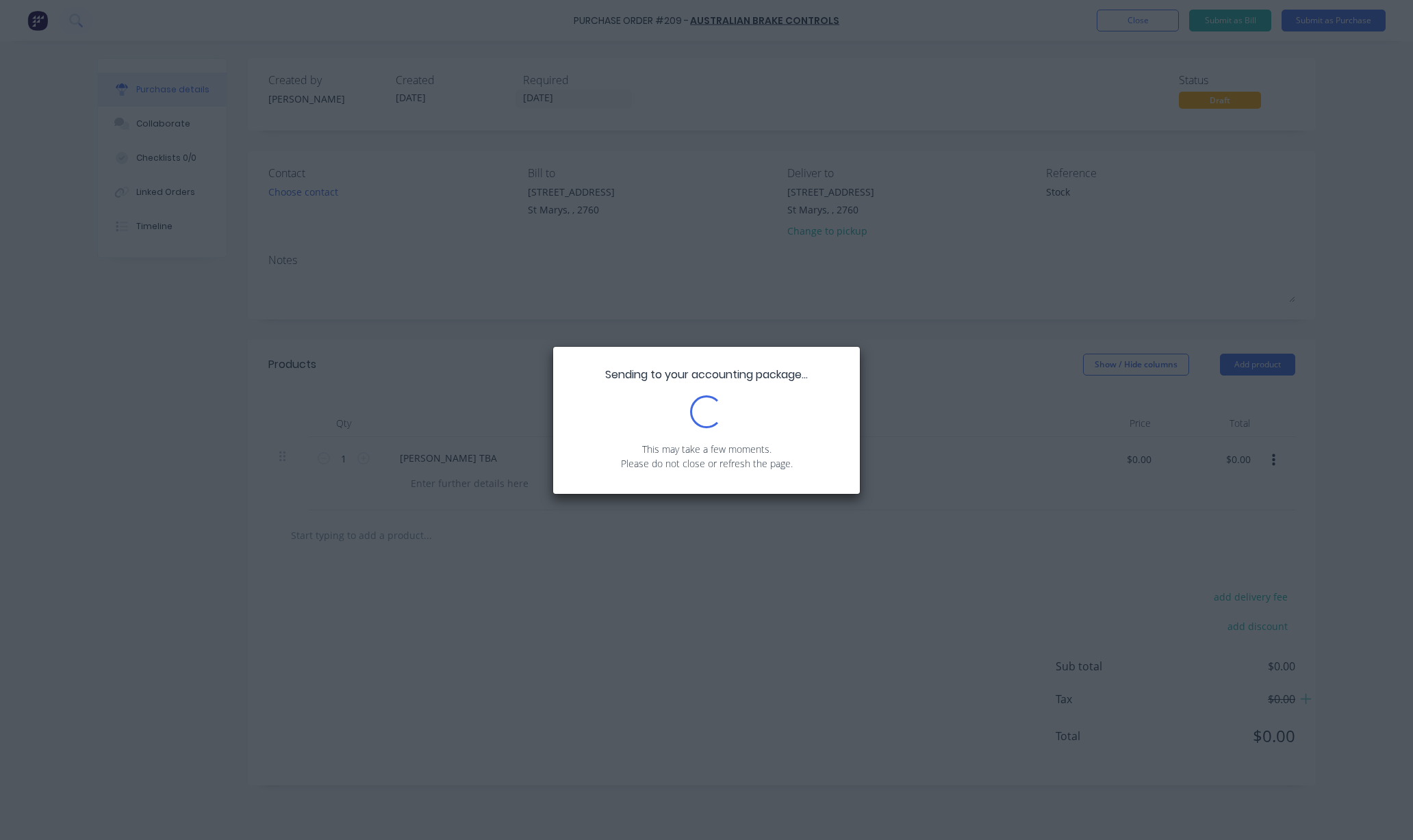
type textarea "x"
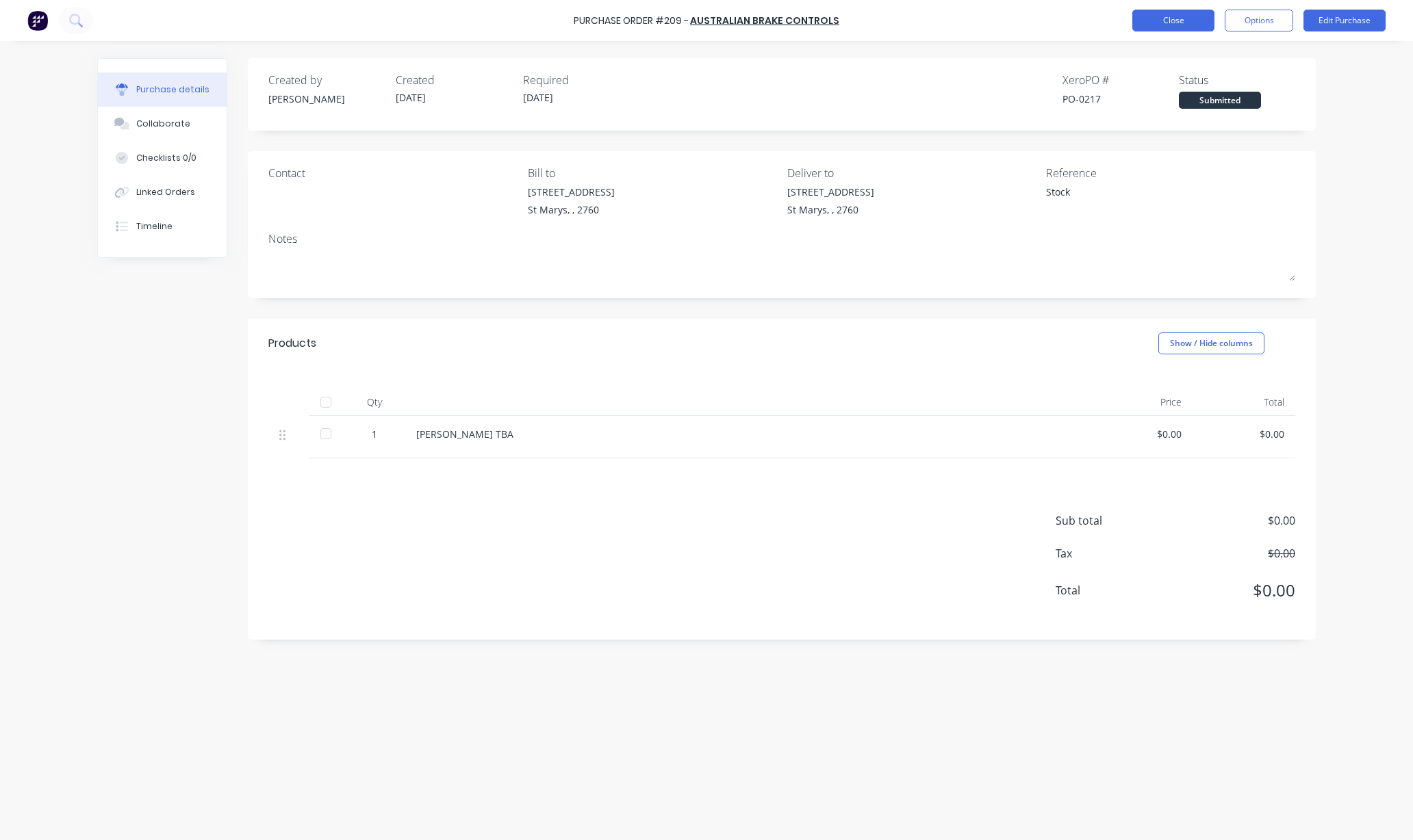
click at [1159, 20] on button "Close" at bounding box center [1173, 20] width 82 height 22
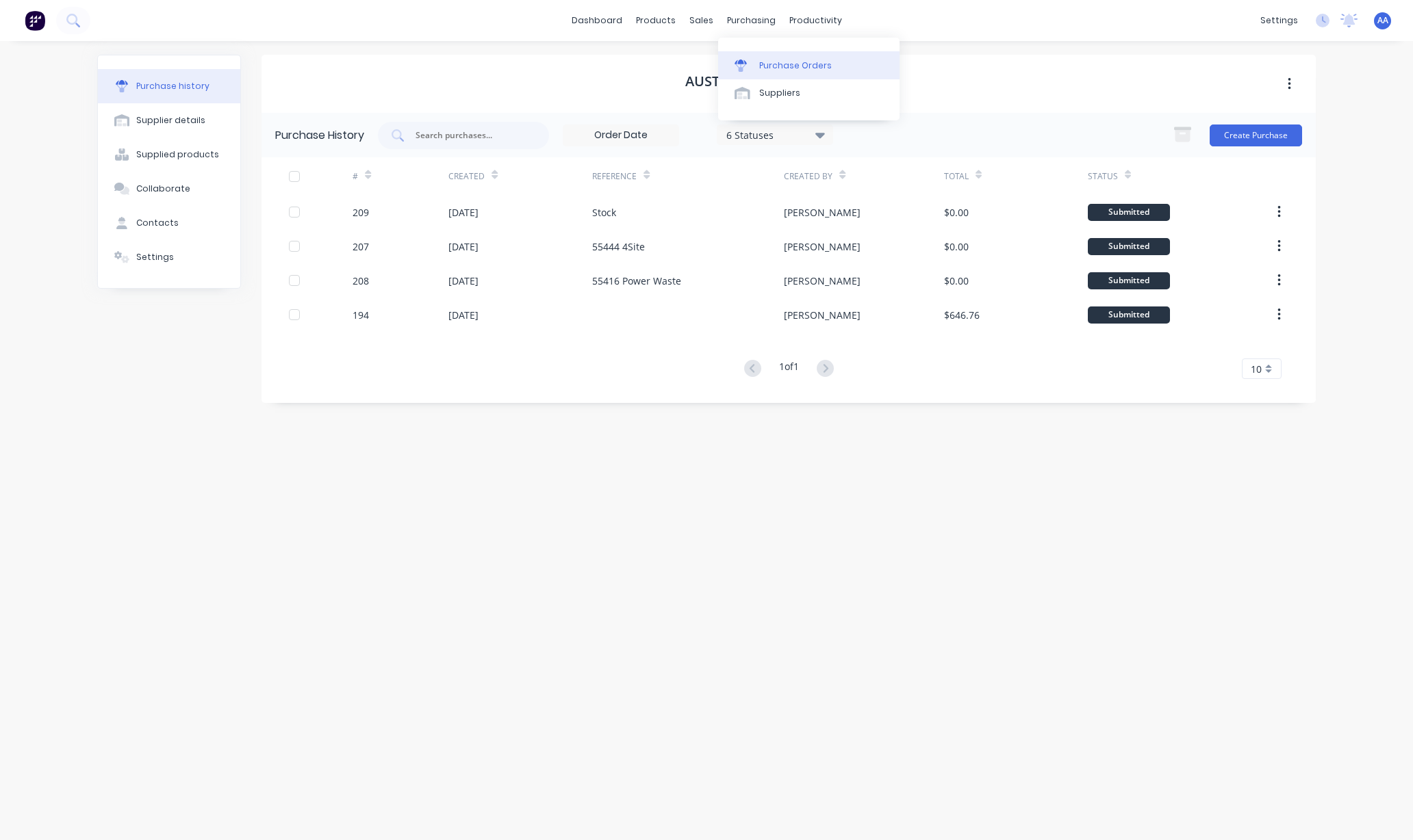
click at [764, 56] on link "Purchase Orders" at bounding box center [809, 65] width 182 height 27
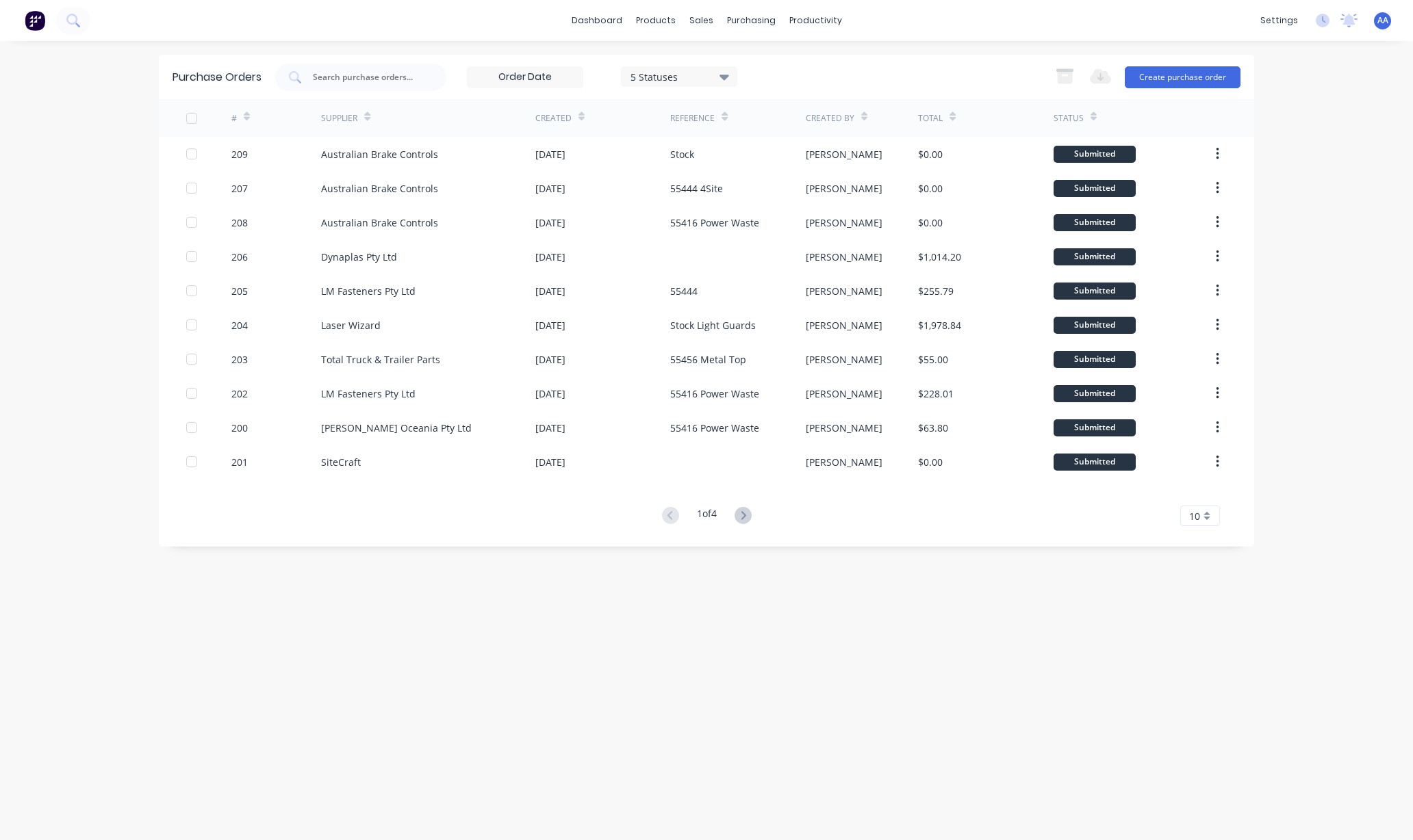
click at [248, 116] on icon at bounding box center [247, 116] width 6 height 10
